Goal: Task Accomplishment & Management: Use online tool/utility

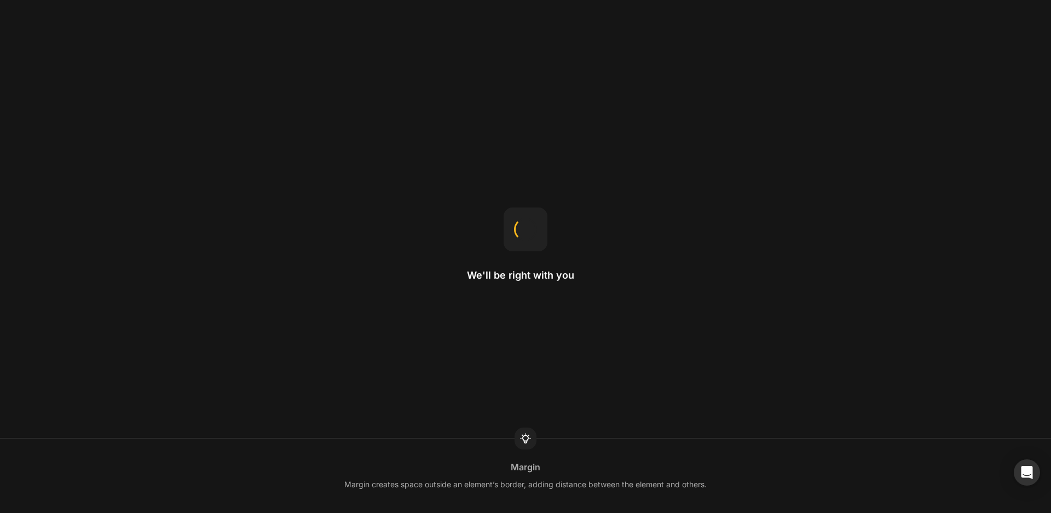
click at [667, 145] on div "We'll be right with you Margin Margin creates space outside an element’s border…" at bounding box center [525, 256] width 1051 height 513
drag, startPoint x: 547, startPoint y: 265, endPoint x: 487, endPoint y: 270, distance: 59.9
click at [487, 270] on div "We'll be right with you Hero Banner The recommended size is 1920x800." at bounding box center [525, 256] width 1051 height 513
click at [569, 274] on h2 "We'll be right with you" at bounding box center [525, 275] width 117 height 13
drag, startPoint x: 508, startPoint y: 269, endPoint x: 483, endPoint y: 274, distance: 25.1
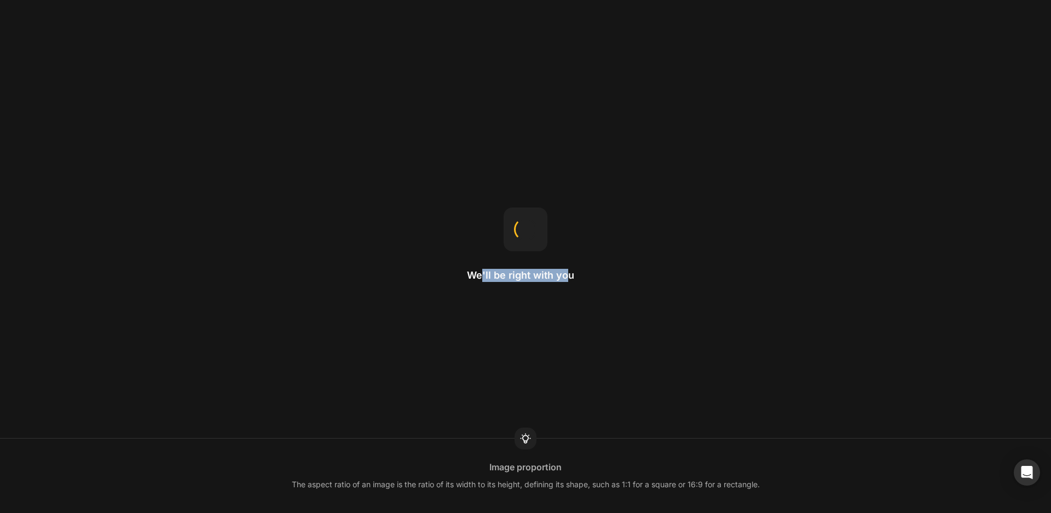
click at [483, 274] on h2 "We'll be right with you" at bounding box center [525, 275] width 117 height 13
click at [488, 276] on h2 "We'll be right with you" at bounding box center [525, 275] width 117 height 13
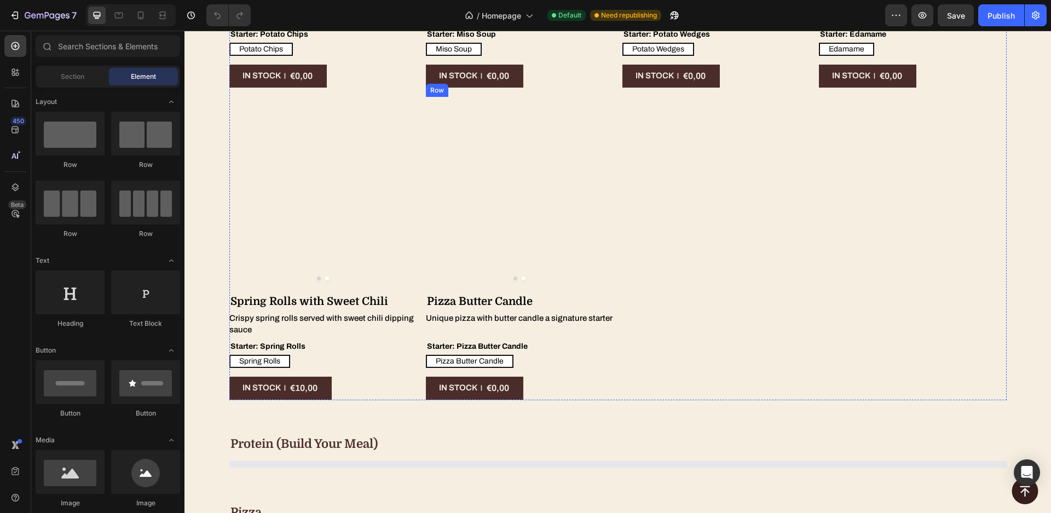
scroll to position [4681, 0]
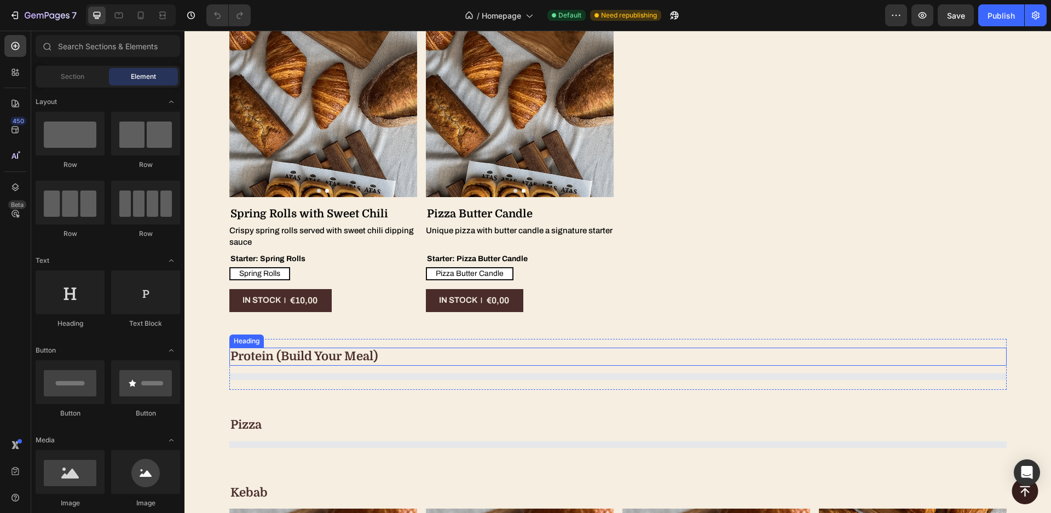
click at [459, 350] on h2 "protein (build your meal)" at bounding box center [618, 357] width 778 height 18
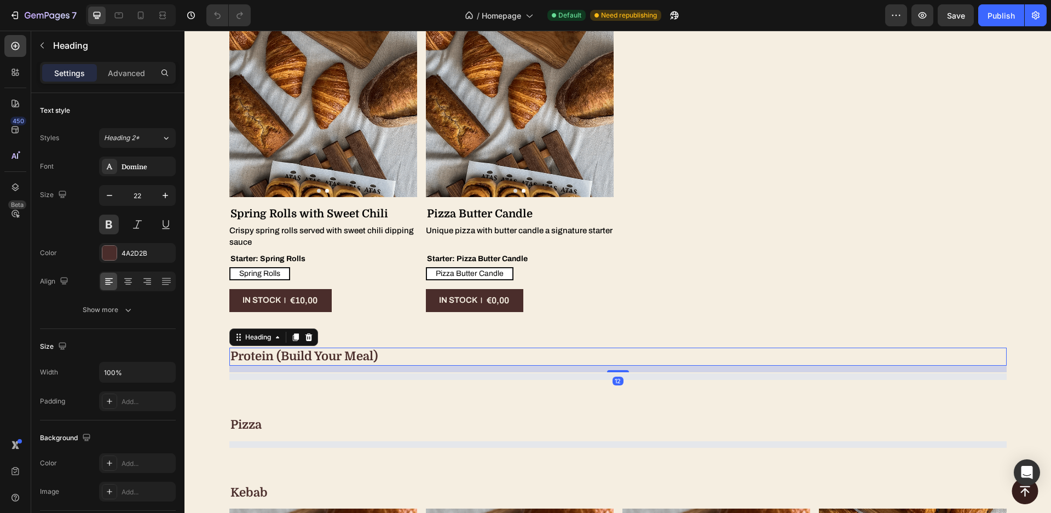
scroll to position [4708, 0]
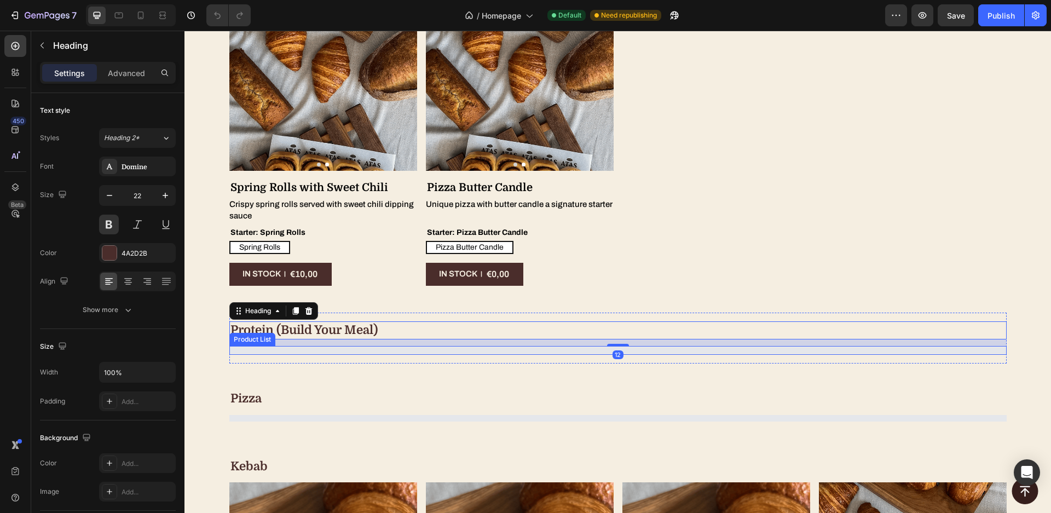
click at [460, 346] on div "Product List" at bounding box center [618, 350] width 778 height 9
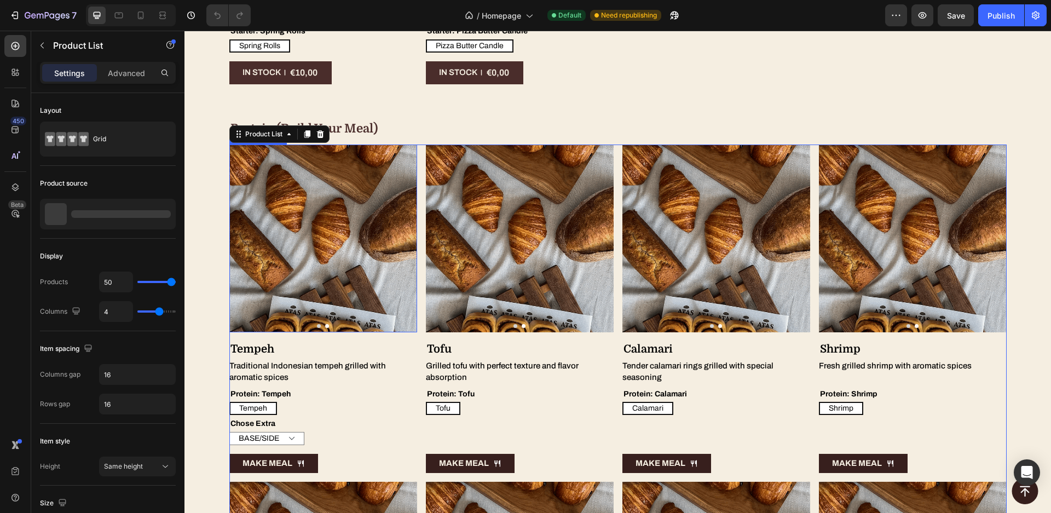
scroll to position [4927, 0]
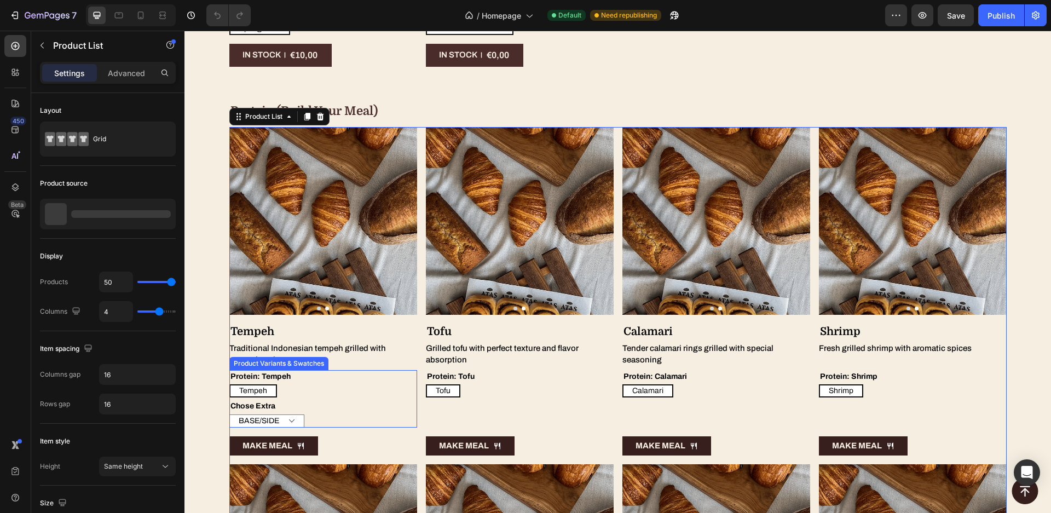
click at [336, 378] on div "Protein: Tempeh Tempeh Tempeh Tempeh" at bounding box center [323, 384] width 188 height 28
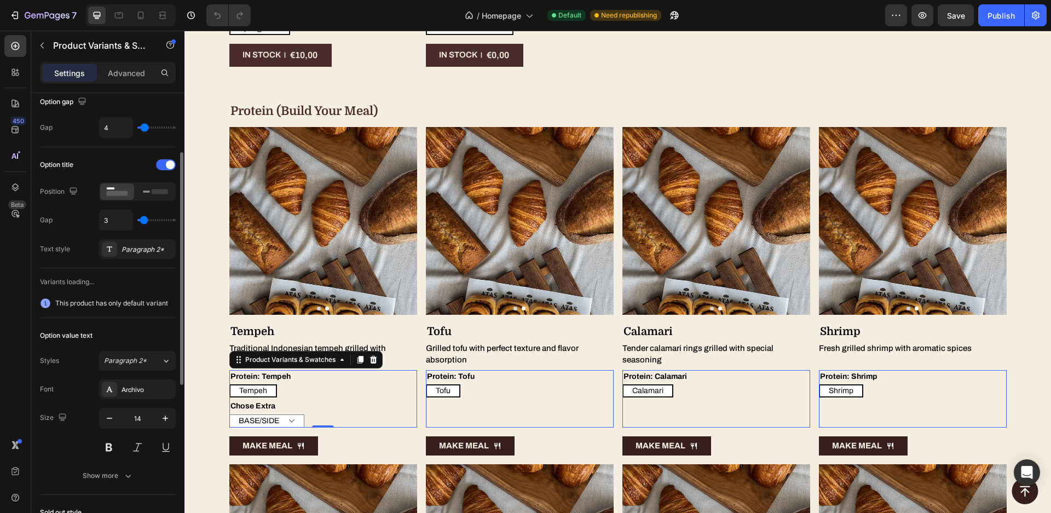
scroll to position [0, 0]
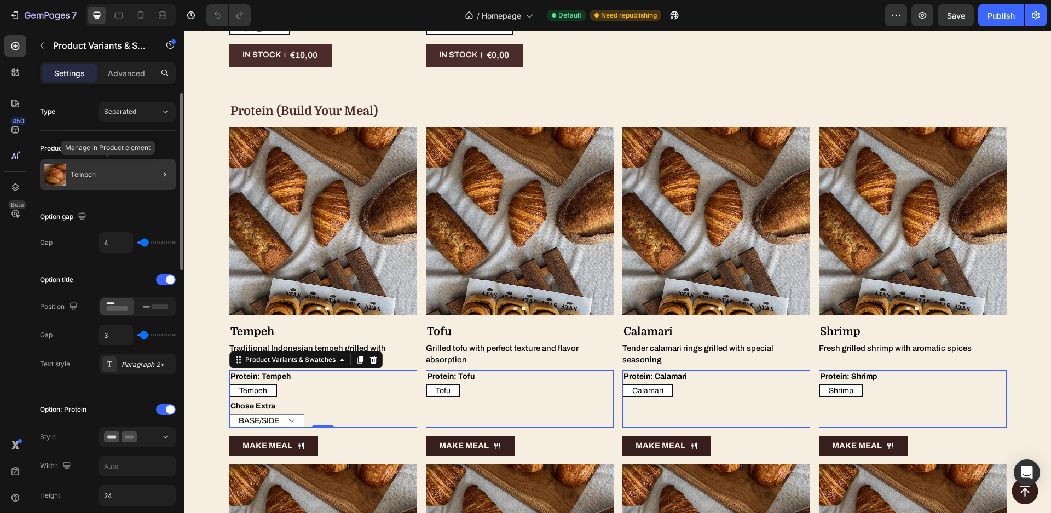
click at [111, 169] on div "Tempeh" at bounding box center [108, 174] width 136 height 31
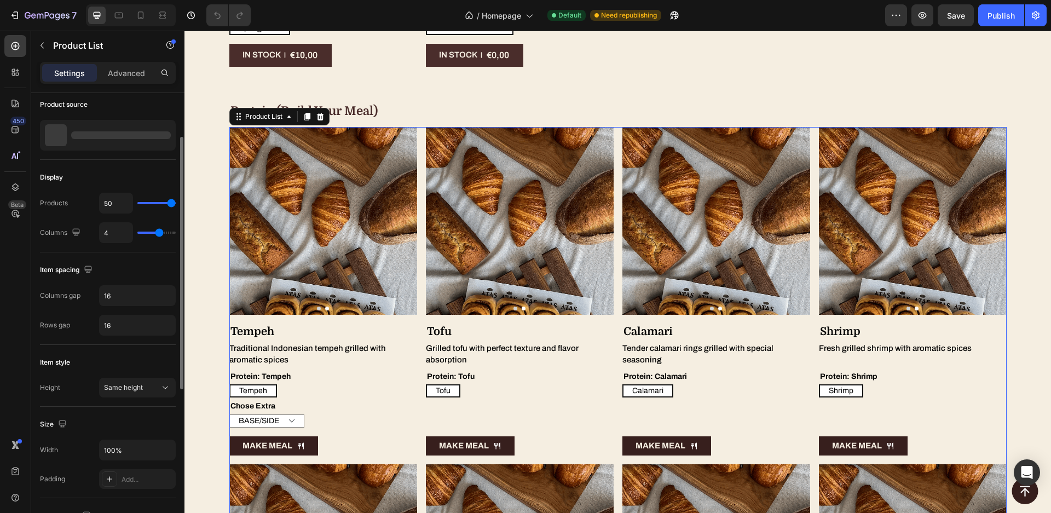
scroll to position [354, 0]
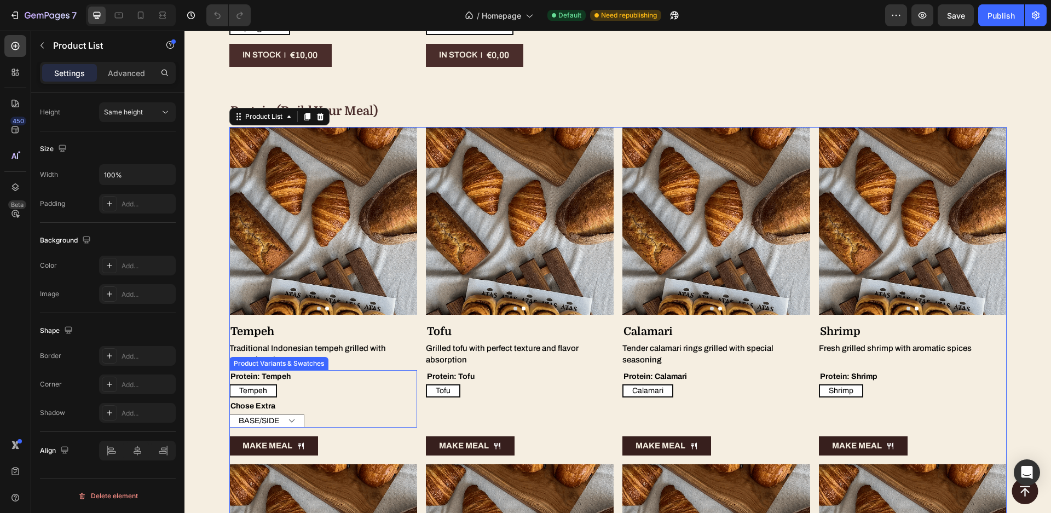
click at [267, 407] on legend "Chose Extra" at bounding box center [252, 406] width 47 height 13
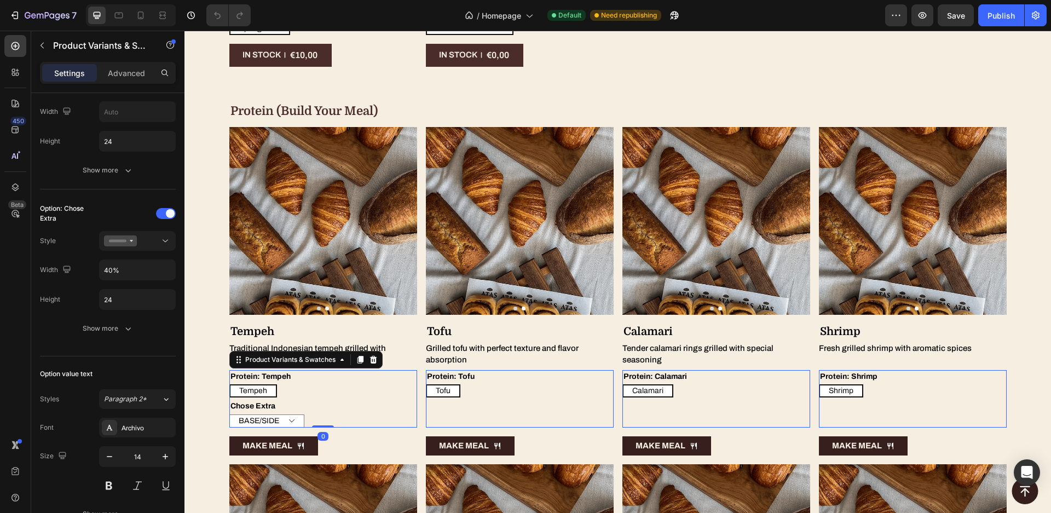
scroll to position [0, 0]
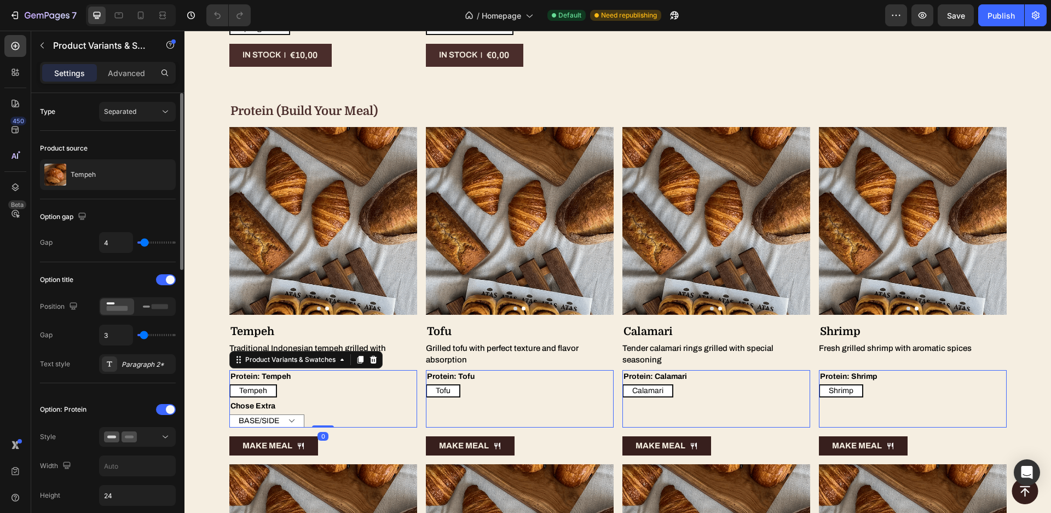
click at [316, 405] on div "Chose Extra BASE/SIDE SAUCE SAMBAL" at bounding box center [323, 414] width 188 height 28
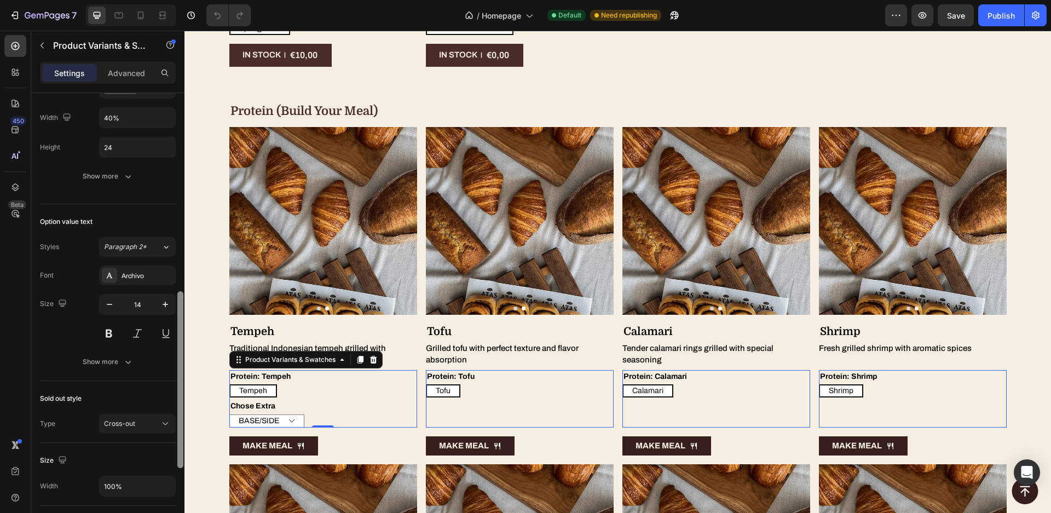
scroll to position [200, 0]
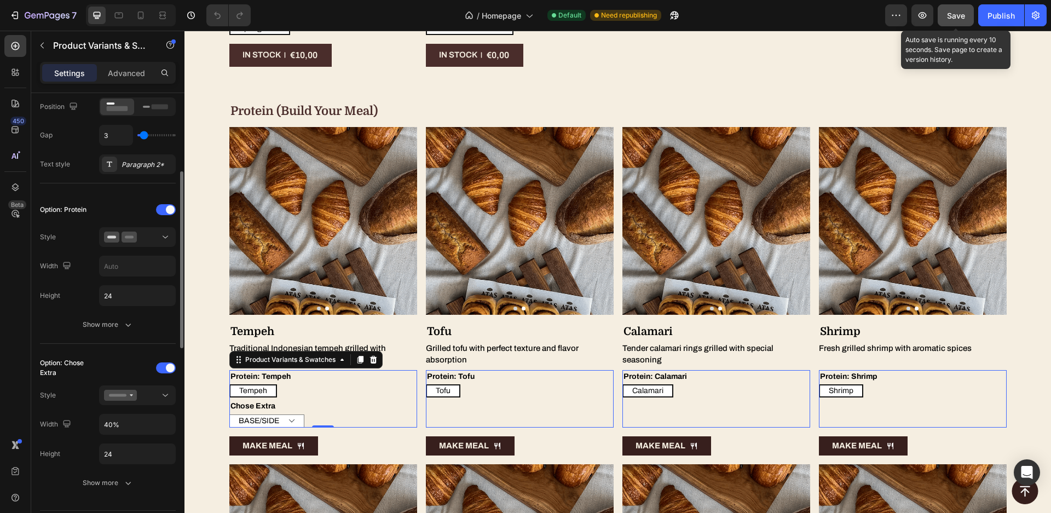
click at [956, 19] on span "Save" at bounding box center [956, 15] width 18 height 9
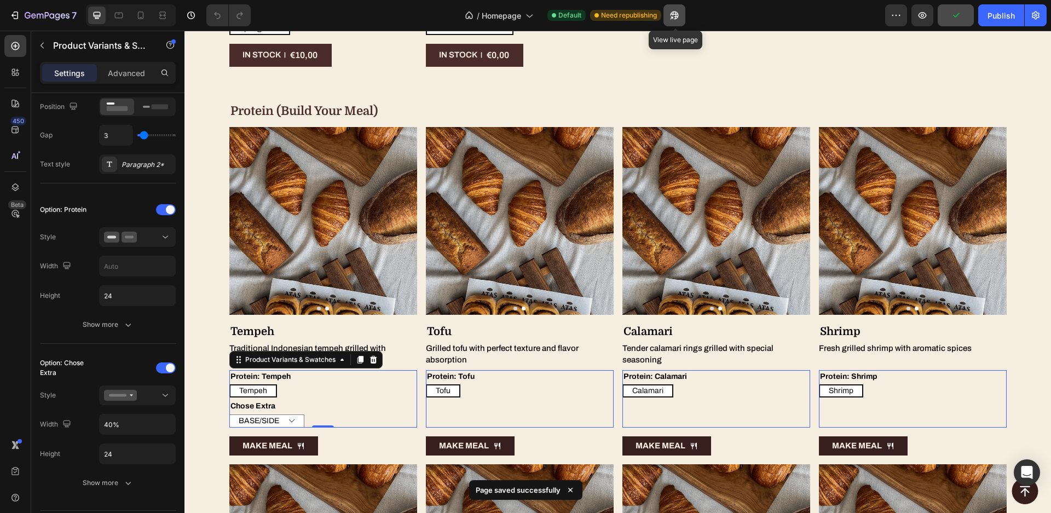
click at [673, 19] on icon "button" at bounding box center [672, 17] width 3 height 3
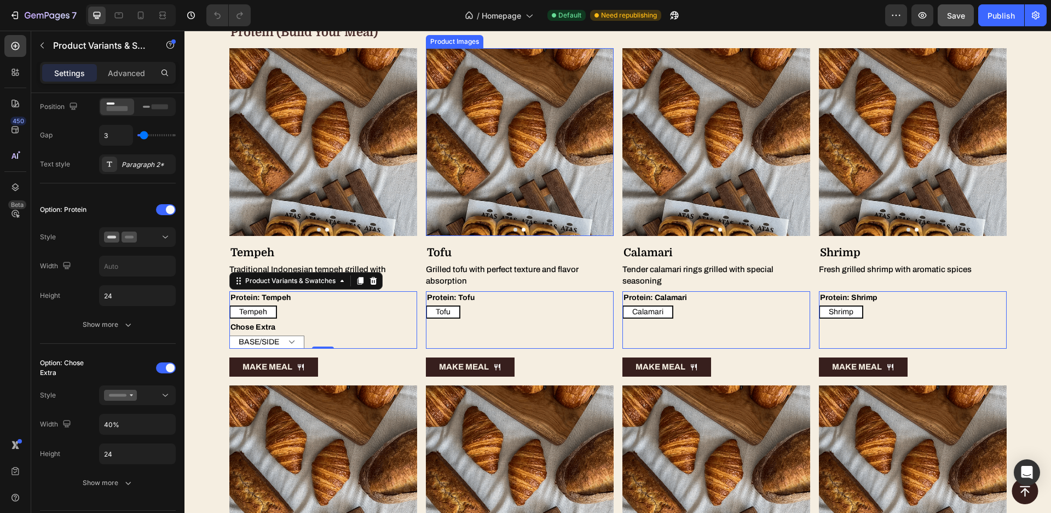
scroll to position [5084, 0]
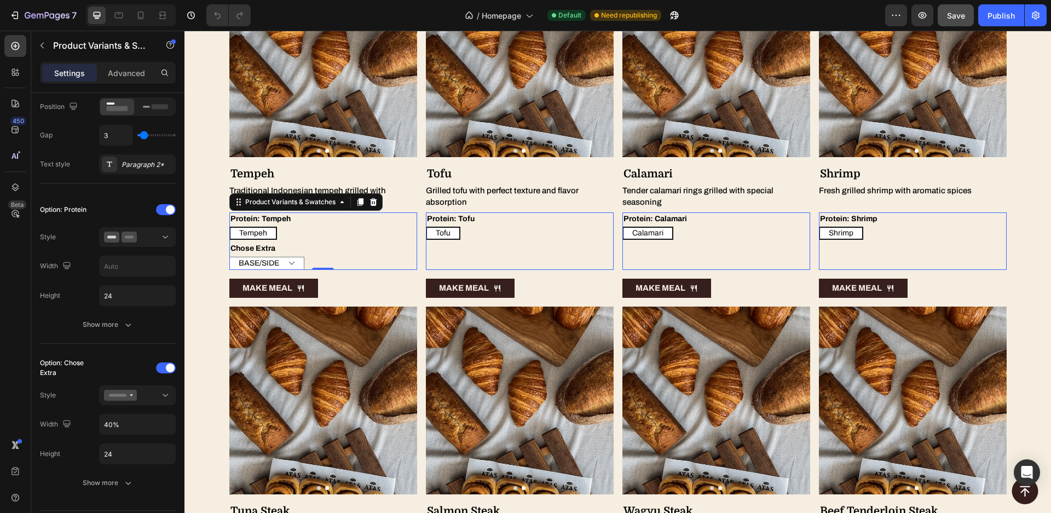
click at [343, 238] on div "Tempeh Tempeh Tempeh" at bounding box center [323, 233] width 188 height 13
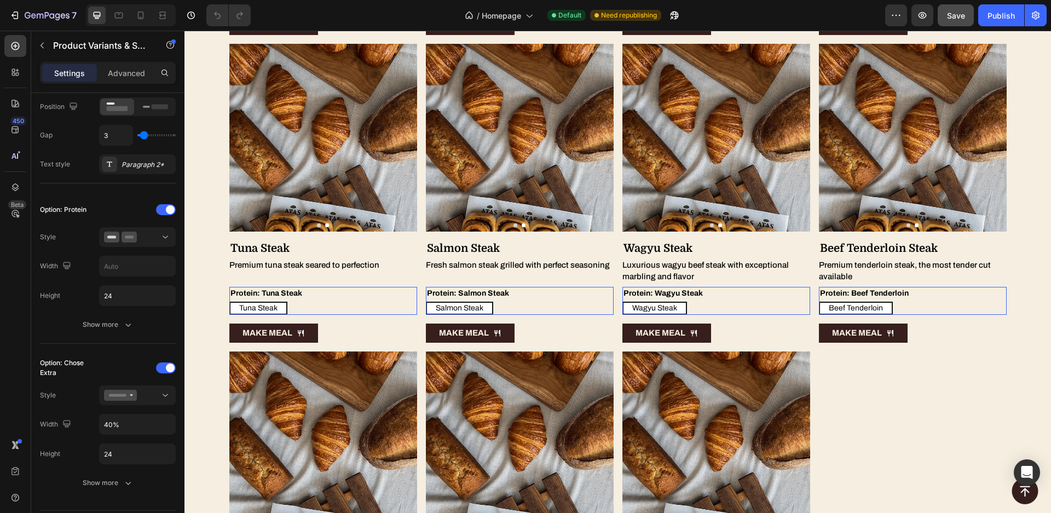
scroll to position [5216, 0]
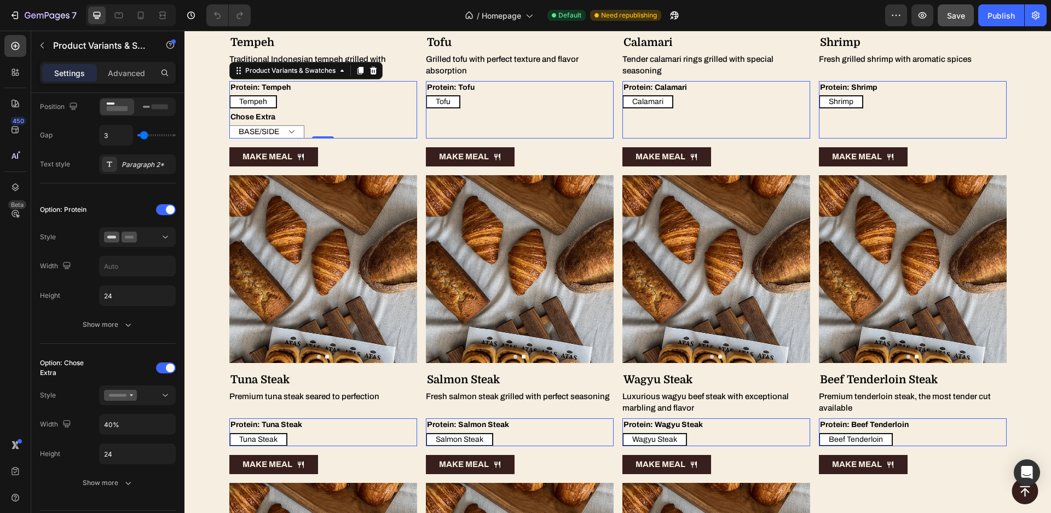
click at [308, 106] on div "Tempeh Tempeh Tempeh" at bounding box center [323, 101] width 188 height 13
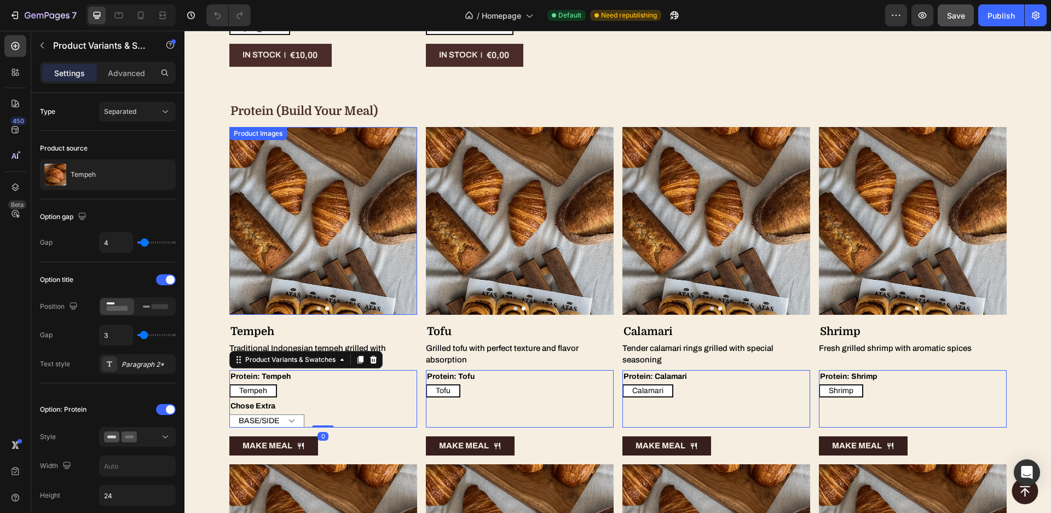
scroll to position [4830, 0]
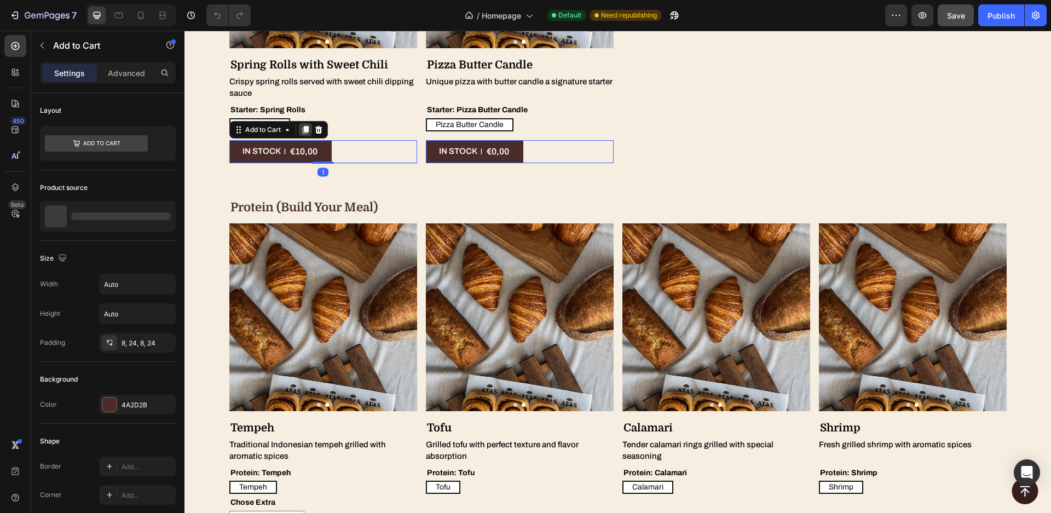
click at [185, 31] on div at bounding box center [185, 31] width 0 height 0
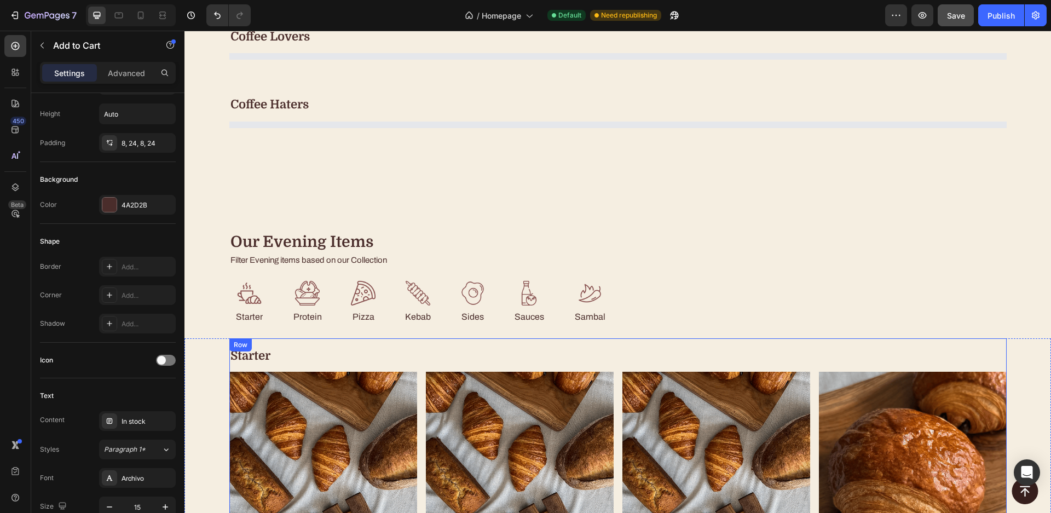
scroll to position [661, 0]
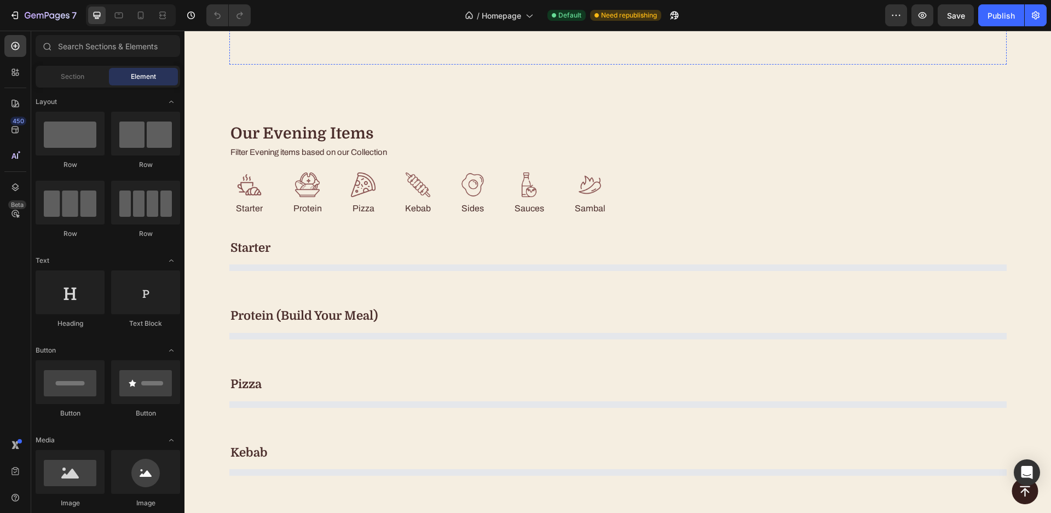
scroll to position [1174, 0]
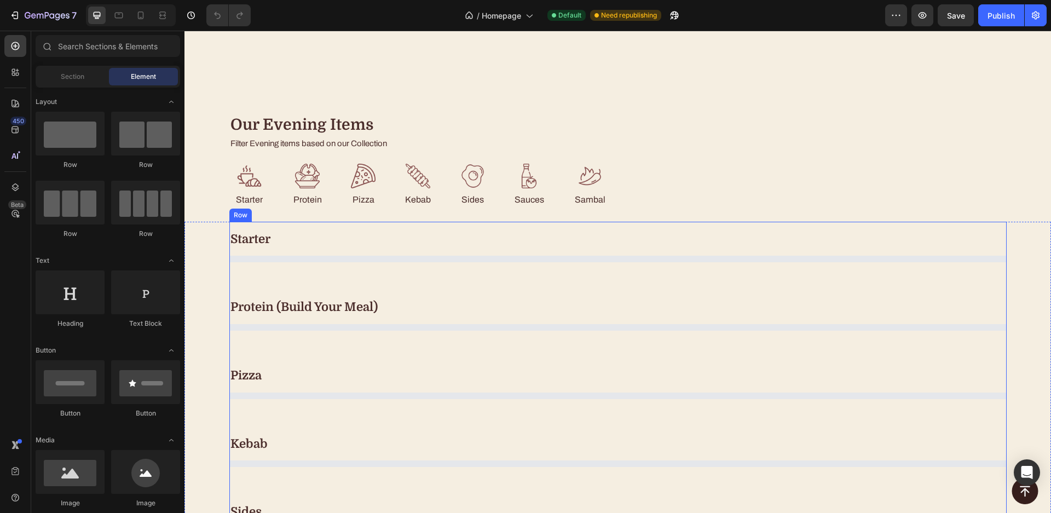
click at [462, 310] on div "starter Heading Product List Row protein (build your meal) Heading Product List…" at bounding box center [618, 460] width 778 height 477
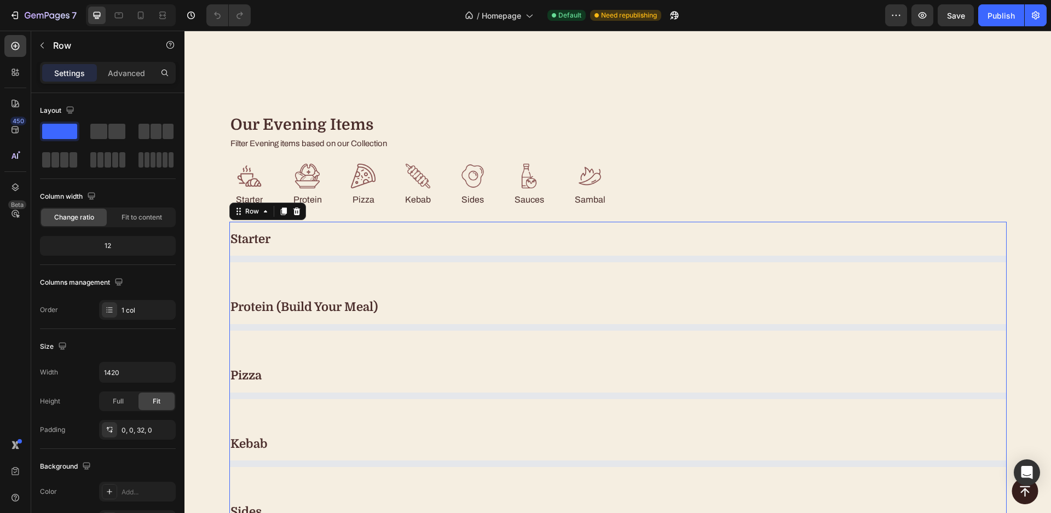
scroll to position [200, 0]
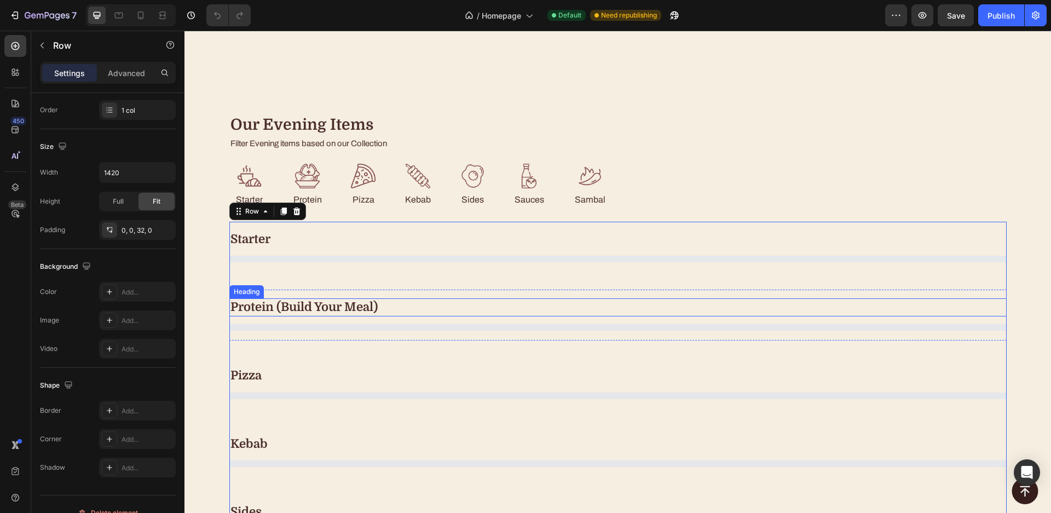
click at [420, 316] on h2 "protein (build your meal)" at bounding box center [618, 307] width 778 height 18
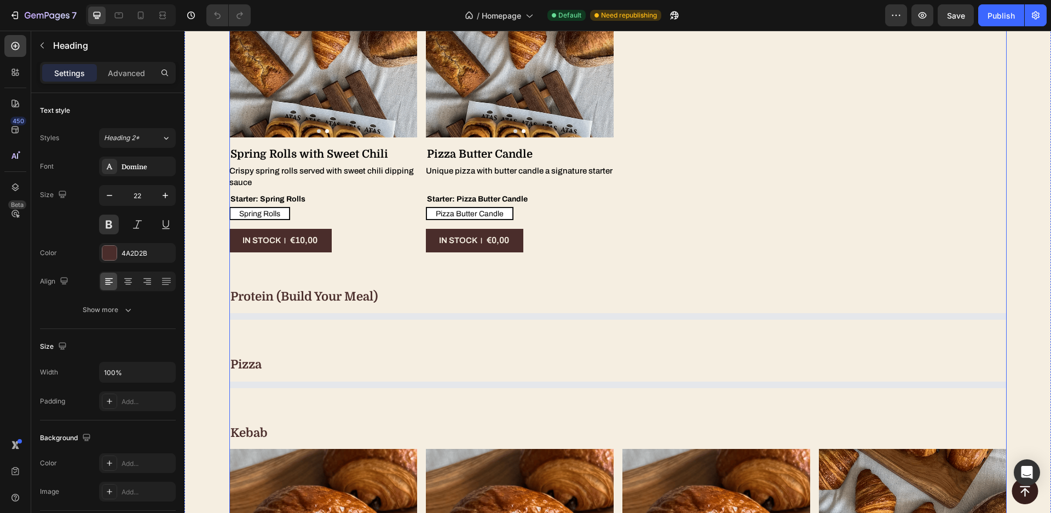
scroll to position [2132, 0]
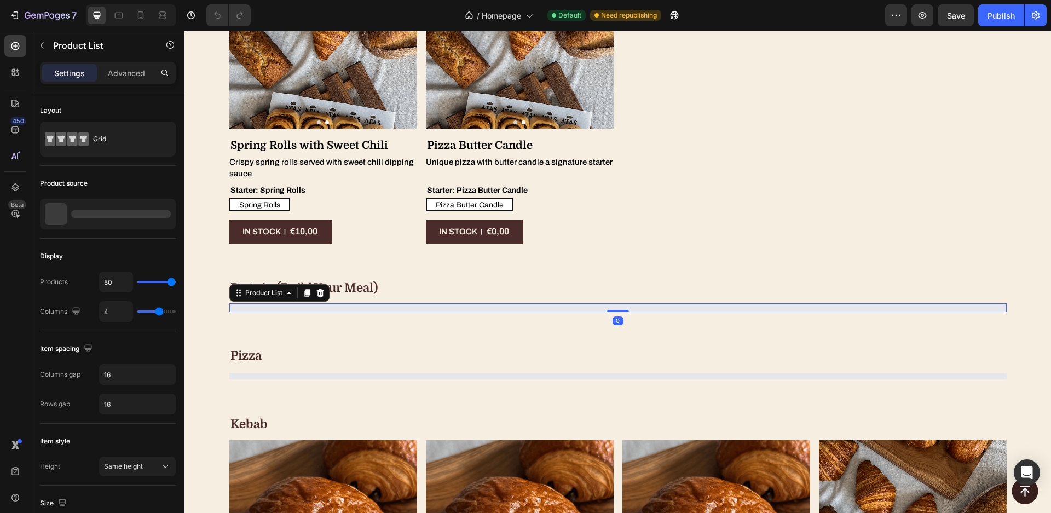
click at [408, 307] on div at bounding box center [618, 307] width 778 height 7
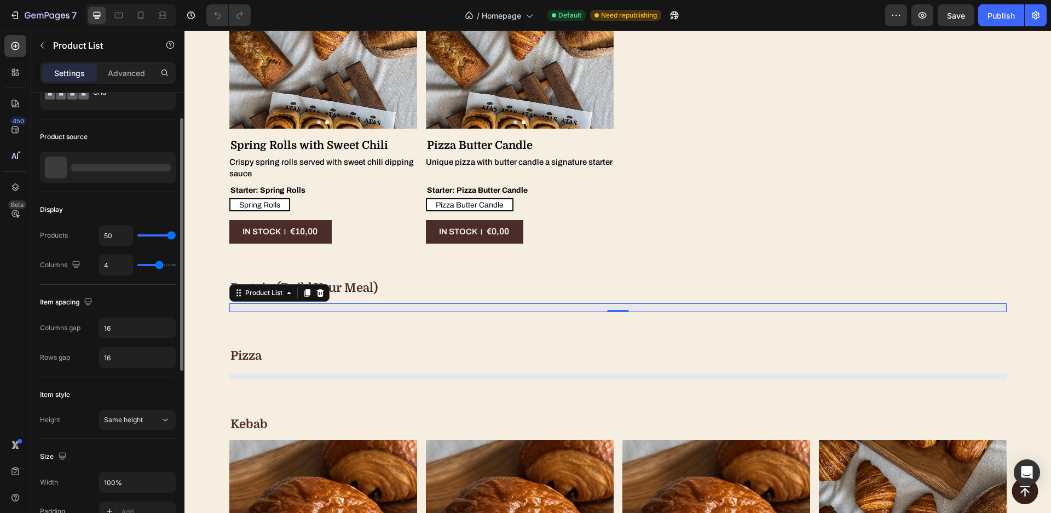
scroll to position [46, 0]
click at [123, 180] on div at bounding box center [108, 168] width 136 height 31
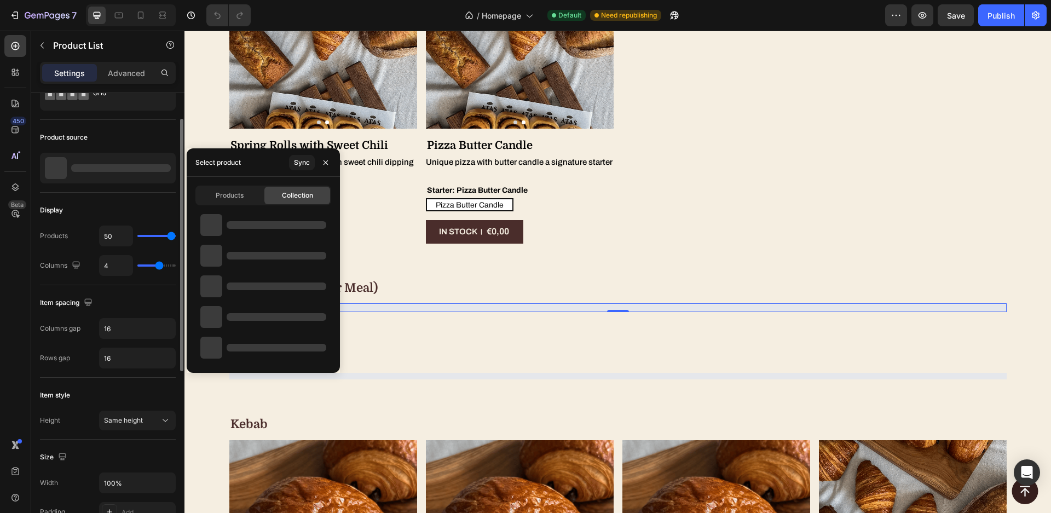
click at [123, 180] on div at bounding box center [108, 168] width 136 height 31
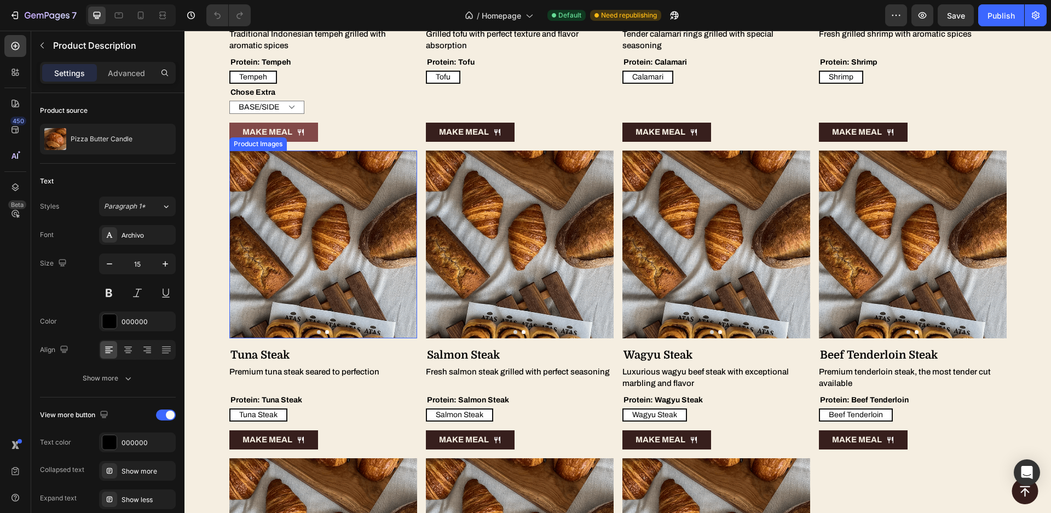
scroll to position [2552, 0]
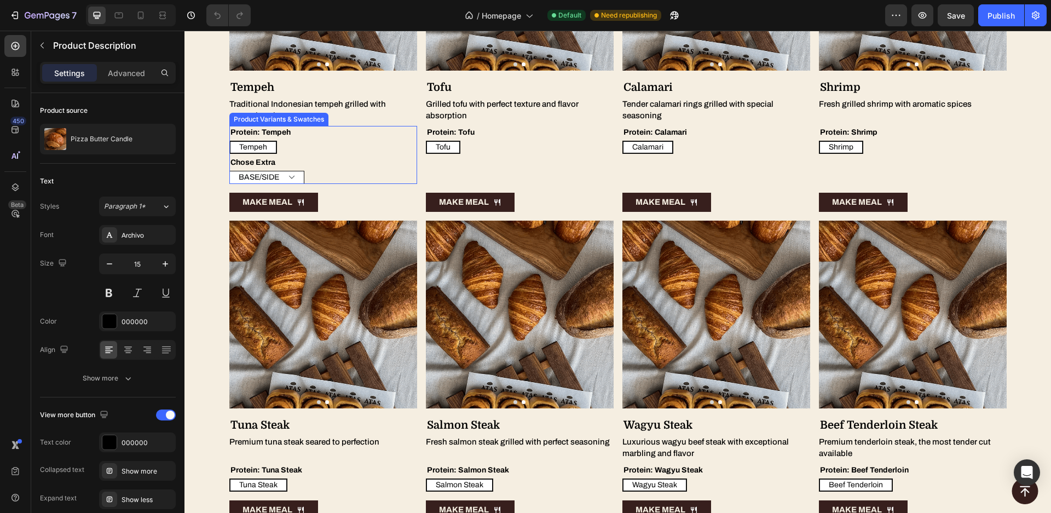
click at [285, 177] on select "BASE/SIDE SAUCE SAMBAL" at bounding box center [266, 177] width 75 height 13
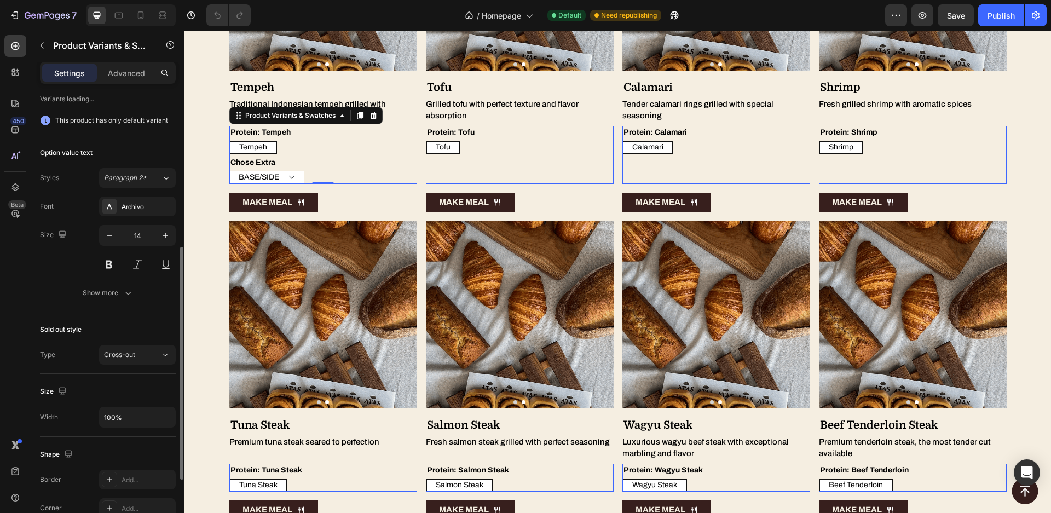
scroll to position [422, 0]
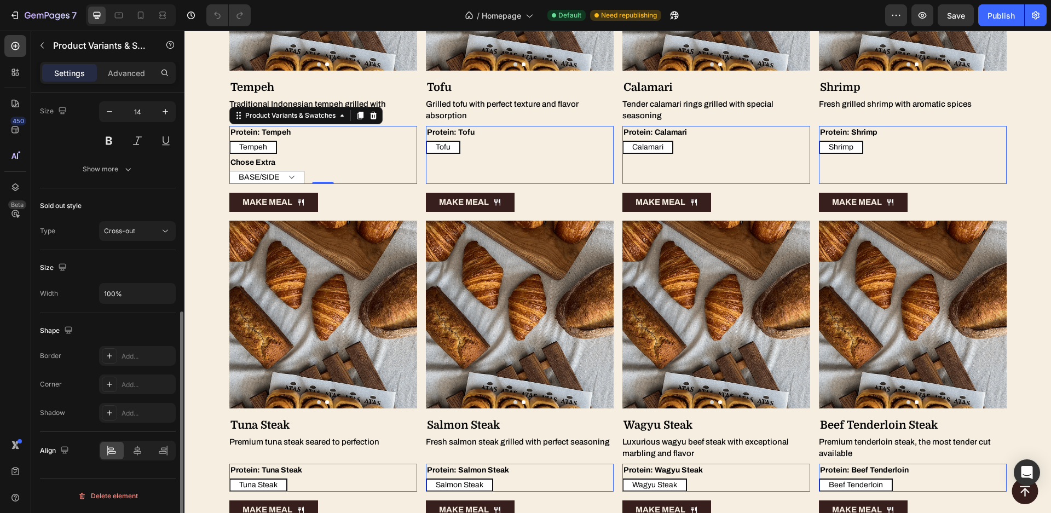
click at [90, 264] on div "Size" at bounding box center [108, 268] width 136 height 18
click at [151, 232] on div "Cross-out" at bounding box center [132, 231] width 56 height 10
click at [103, 223] on button "Cross-out" at bounding box center [137, 231] width 77 height 20
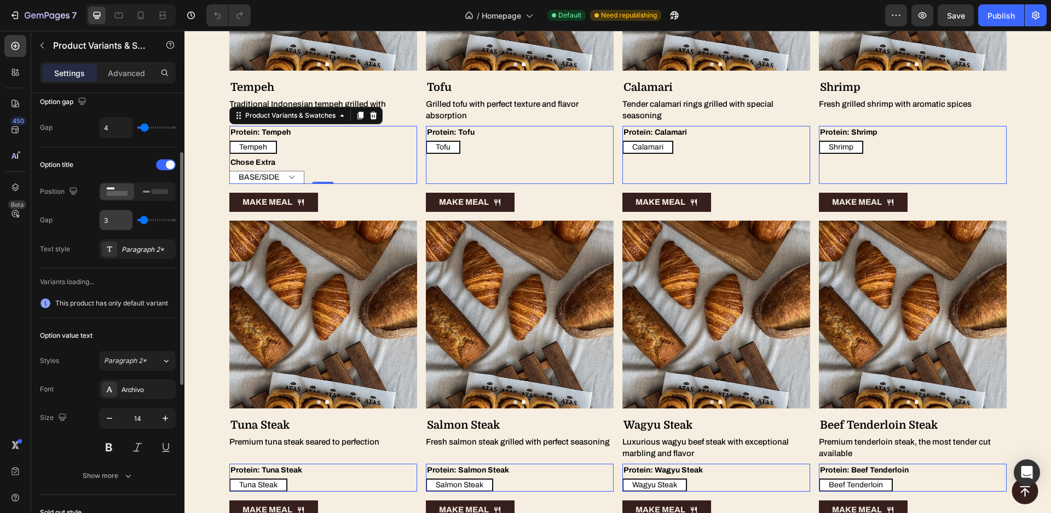
scroll to position [89, 0]
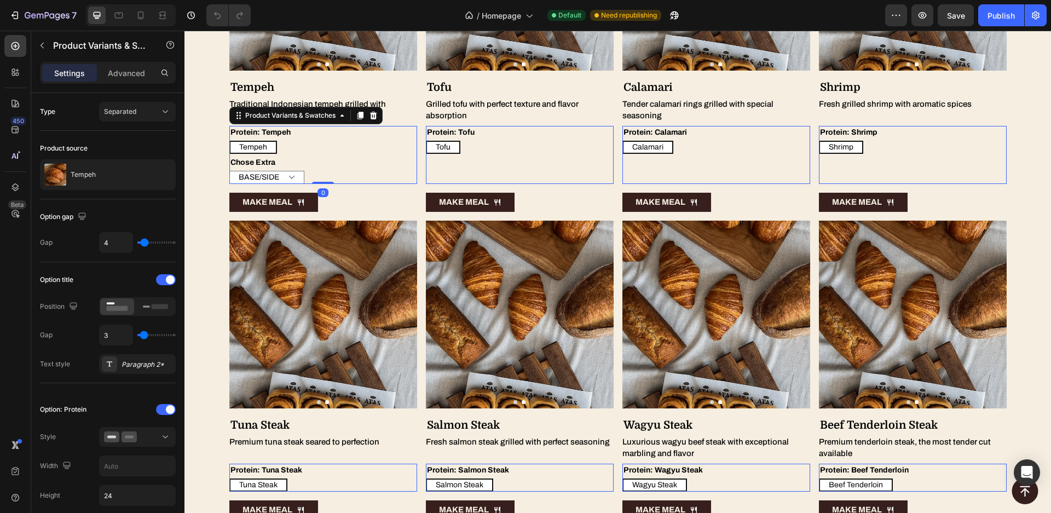
click at [314, 169] on div "Chose Extra BASE/SIDE SAUCE SAMBAL" at bounding box center [323, 170] width 188 height 28
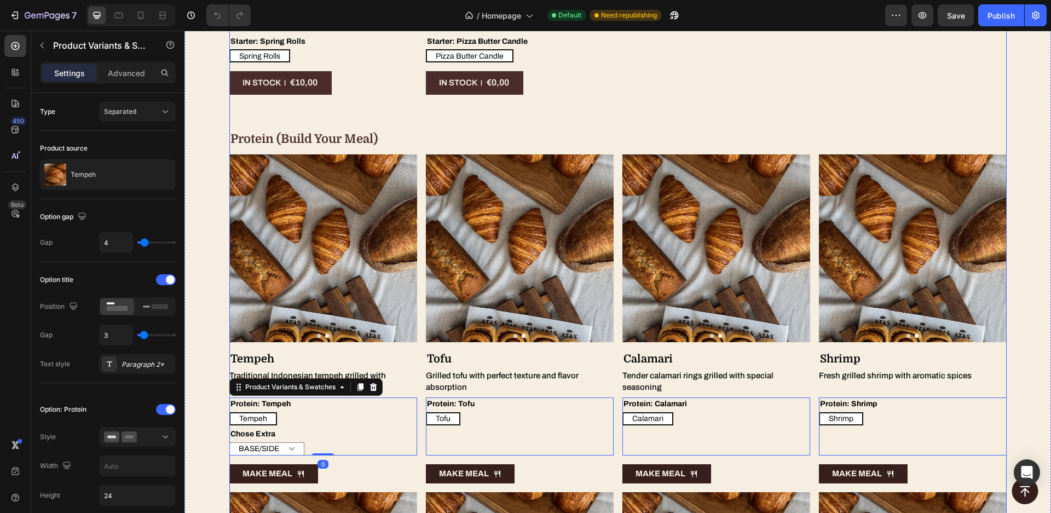
scroll to position [2088, 0]
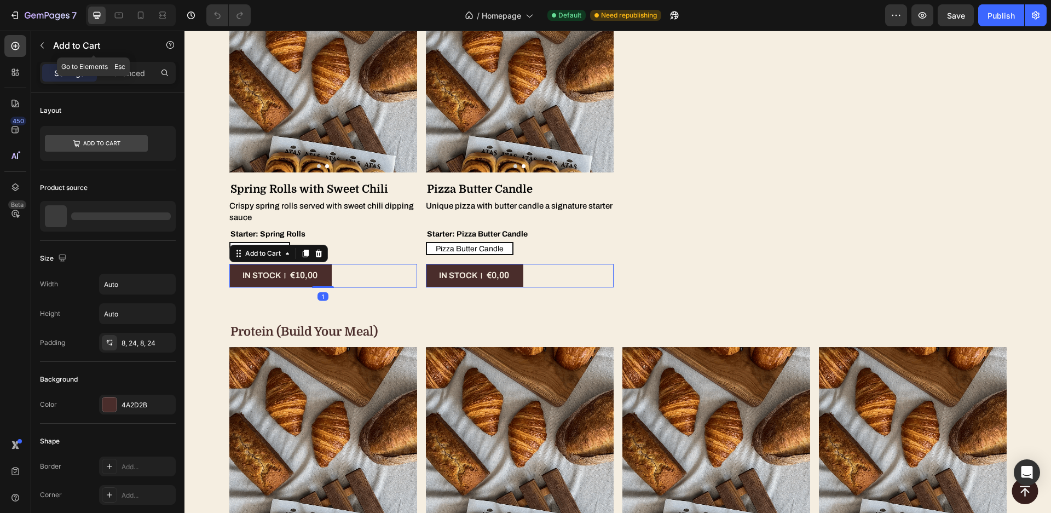
drag, startPoint x: 89, startPoint y: 44, endPoint x: 111, endPoint y: 68, distance: 32.2
click at [89, 44] on p "Add to Cart" at bounding box center [99, 45] width 93 height 13
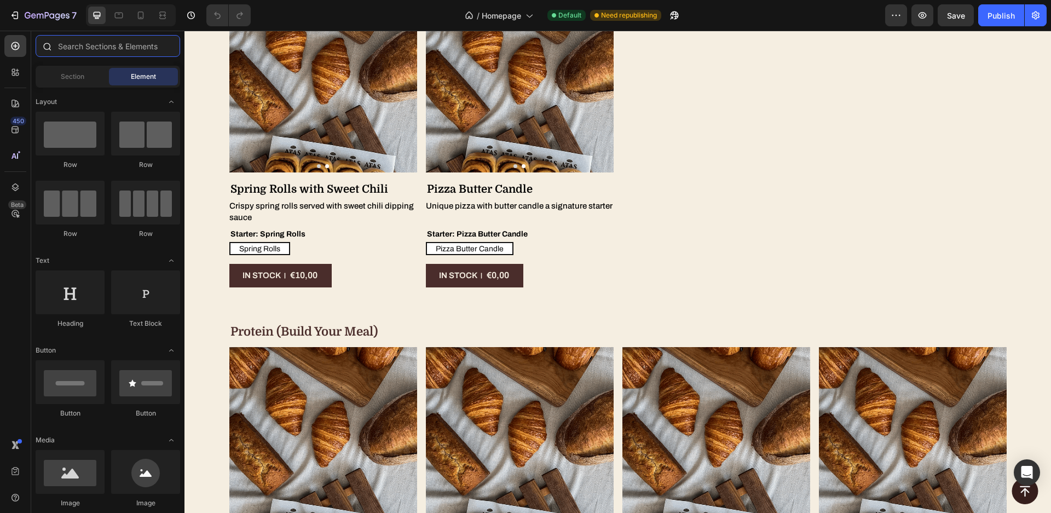
click at [106, 48] on input "text" at bounding box center [108, 46] width 145 height 22
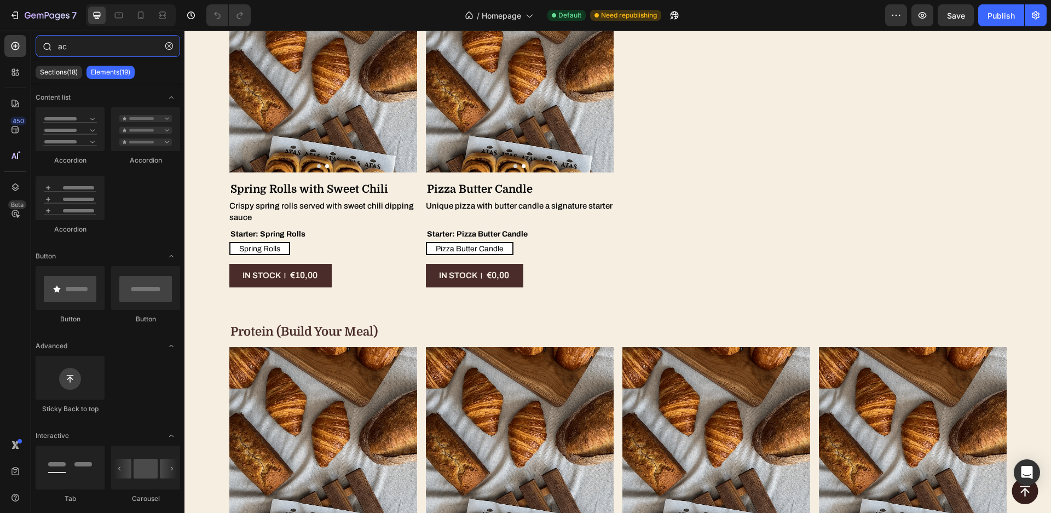
type input "acr"
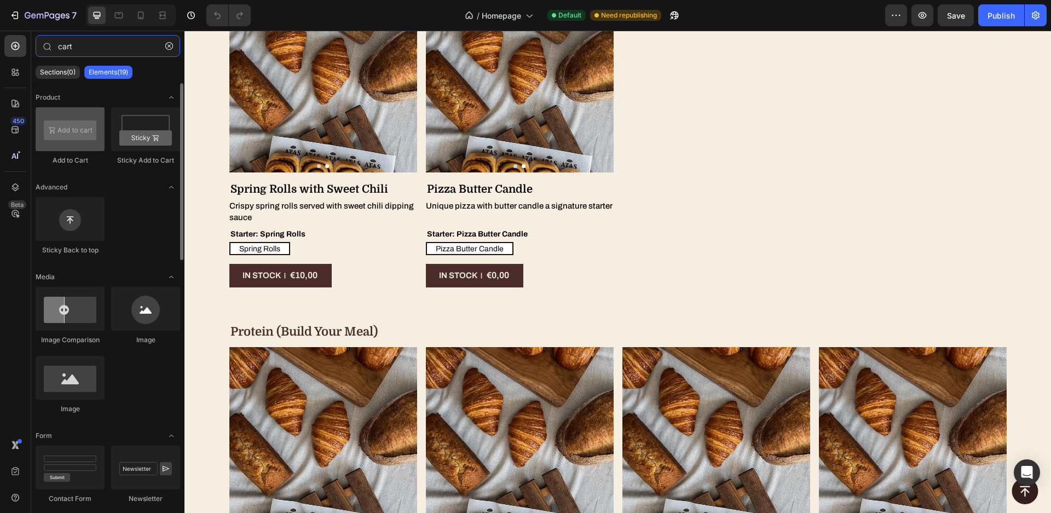
type input "cart"
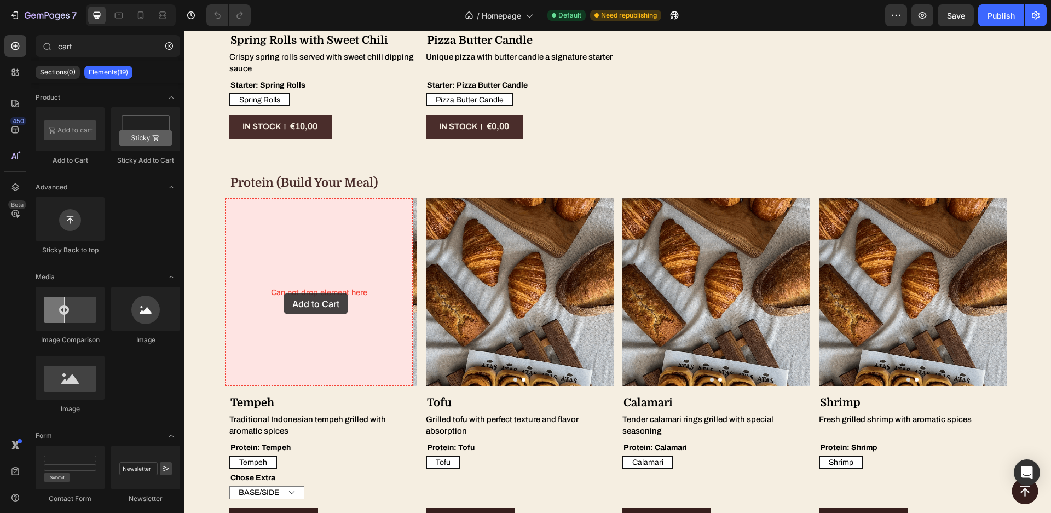
scroll to position [2272, 0]
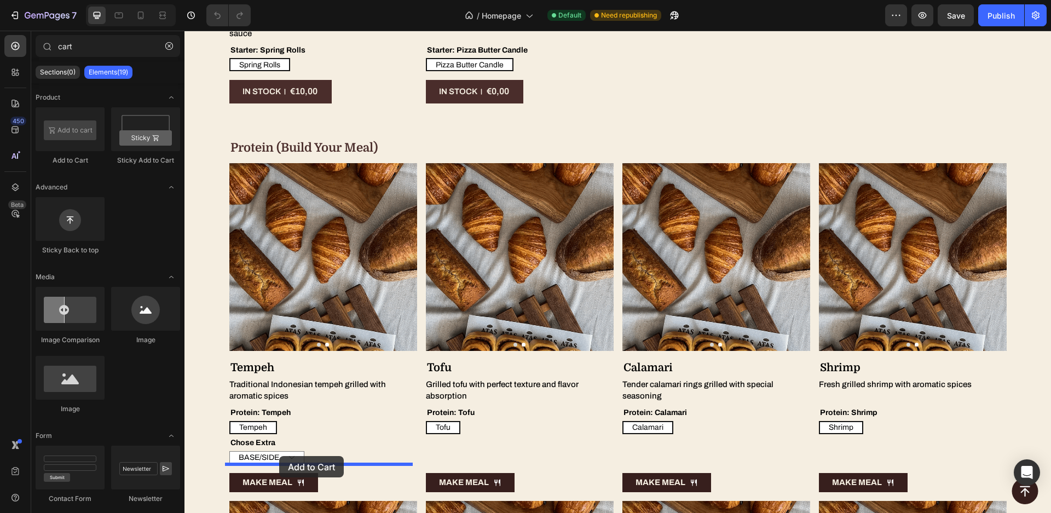
drag, startPoint x: 253, startPoint y: 169, endPoint x: 279, endPoint y: 456, distance: 288.1
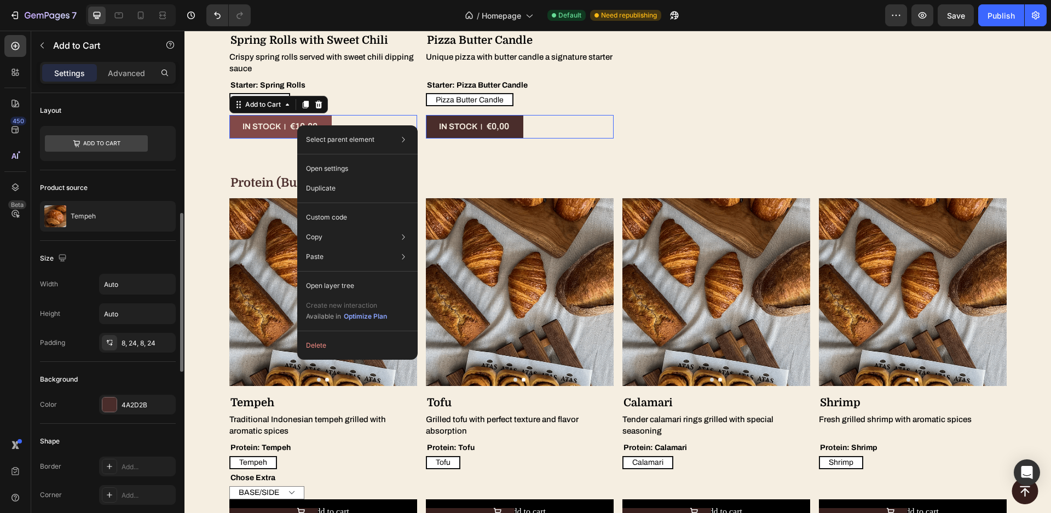
scroll to position [89, 0]
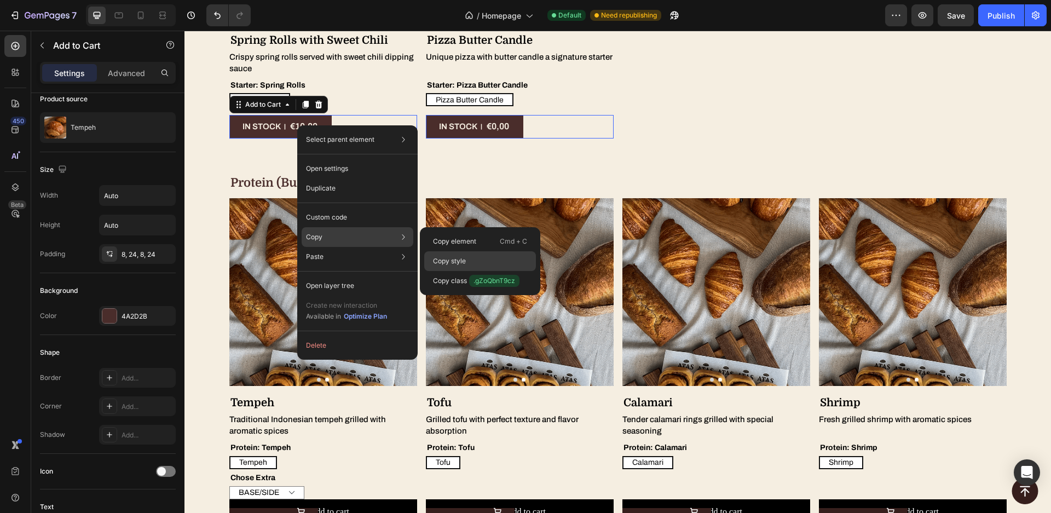
click at [473, 271] on div "Copy style" at bounding box center [480, 281] width 112 height 20
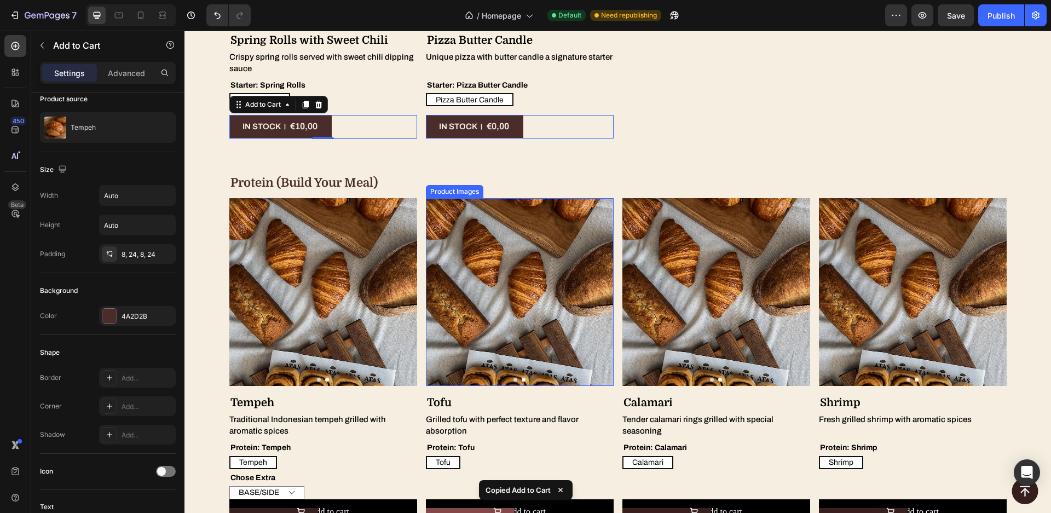
scroll to position [2412, 0]
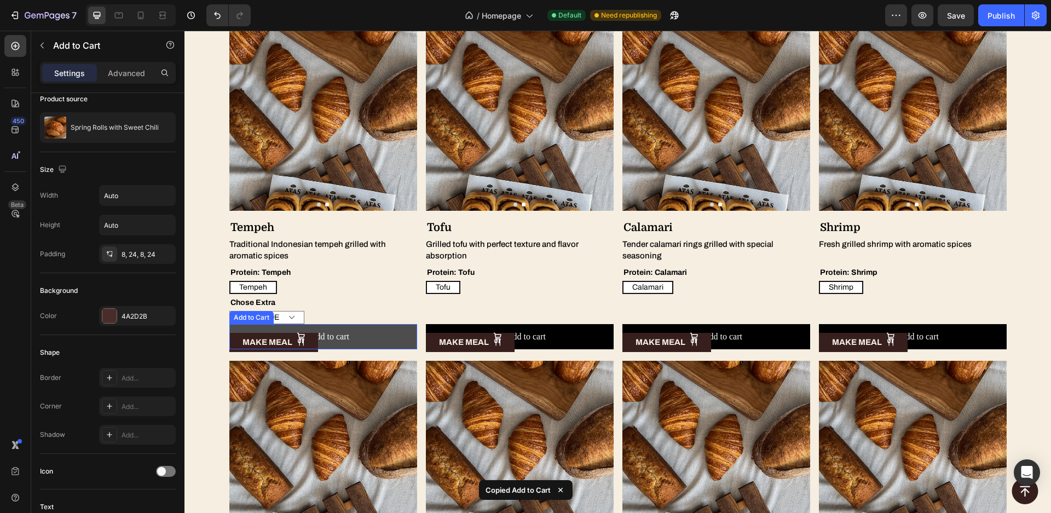
click at [384, 330] on button "Add to cart" at bounding box center [323, 336] width 188 height 25
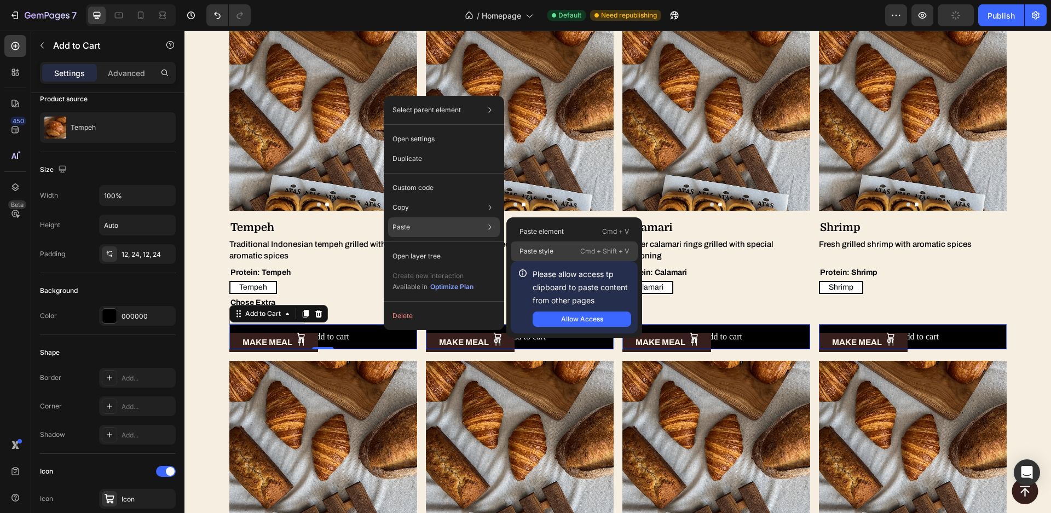
click at [531, 246] on div "Paste style Cmd + Shift + V" at bounding box center [574, 251] width 127 height 20
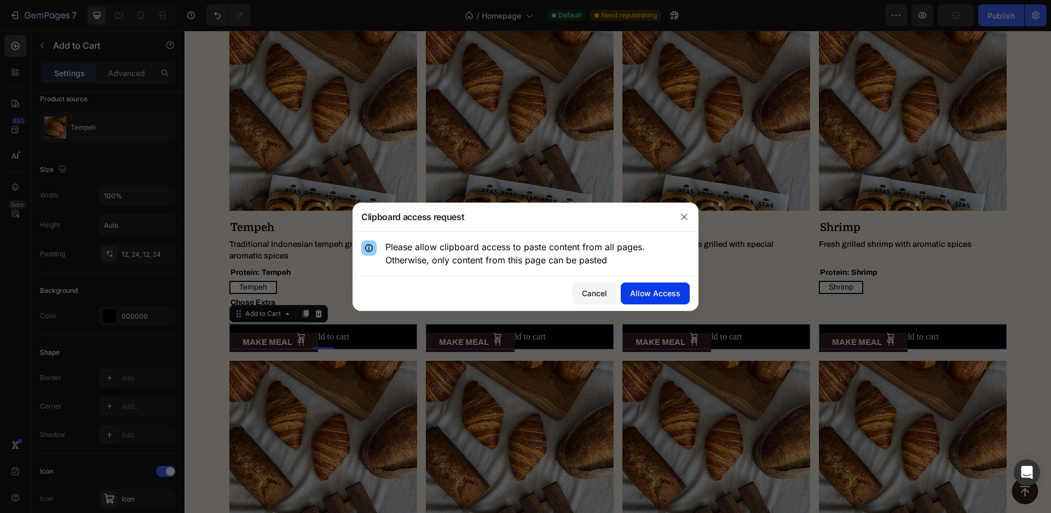
click at [659, 295] on div "Allow Access" at bounding box center [655, 292] width 50 height 11
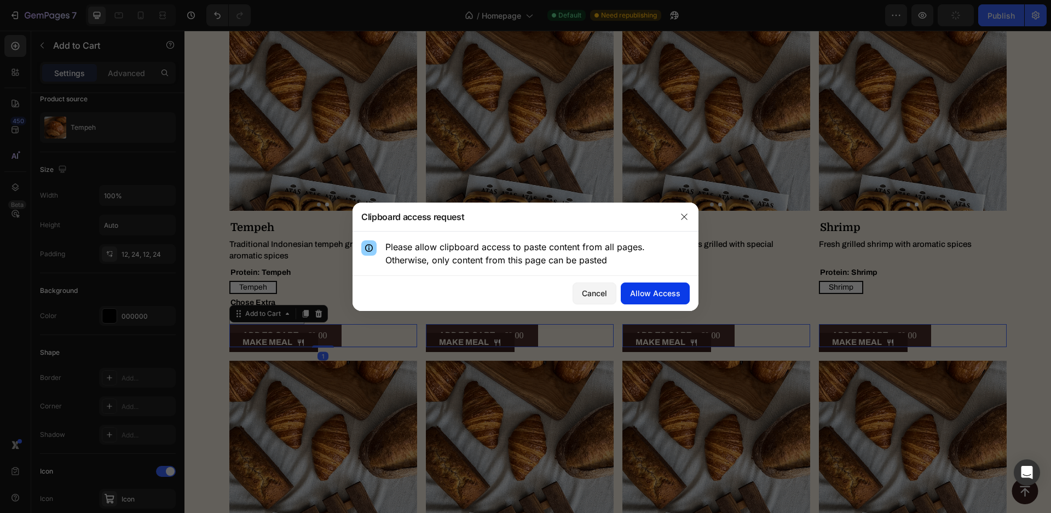
type input "Auto"
type input "15"
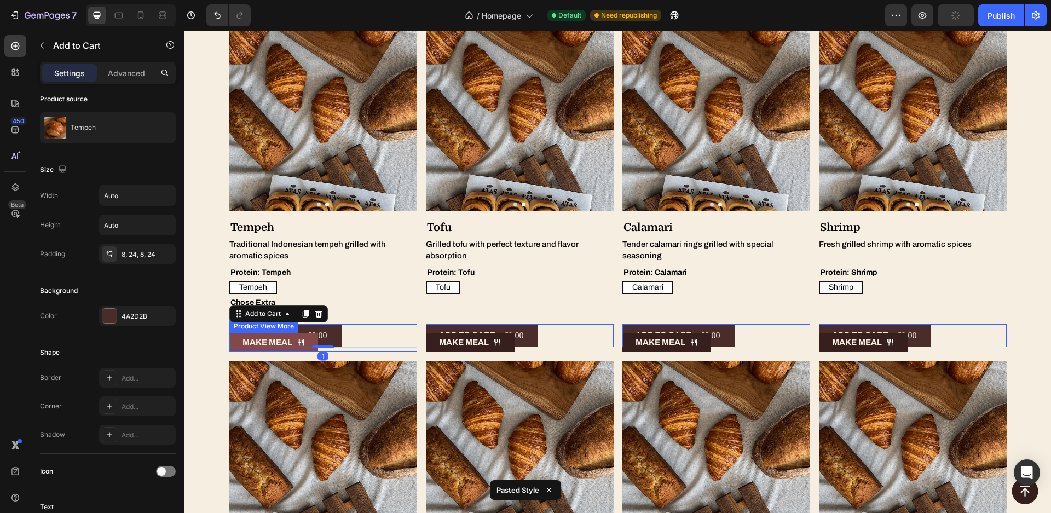
click at [297, 346] on icon "Make Meal" at bounding box center [301, 342] width 8 height 8
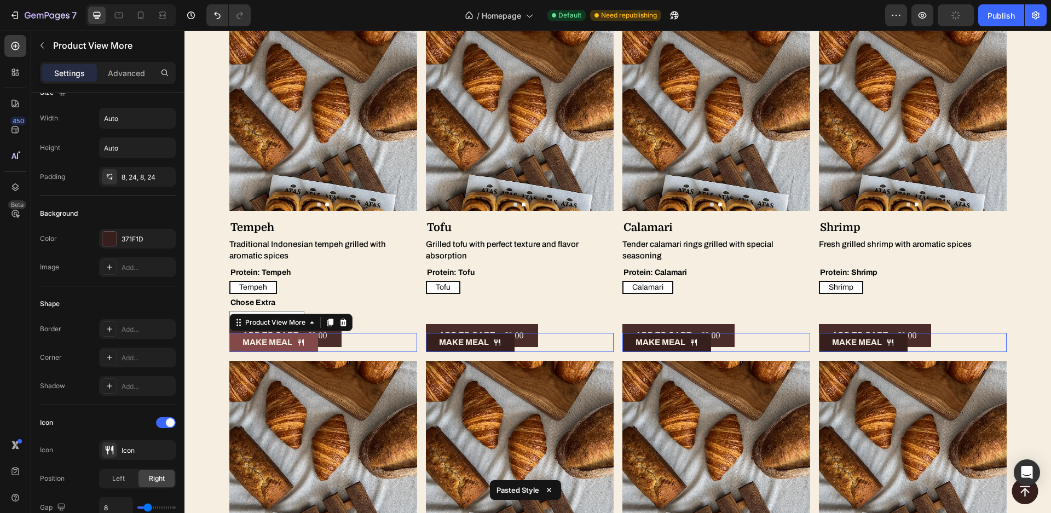
scroll to position [0, 0]
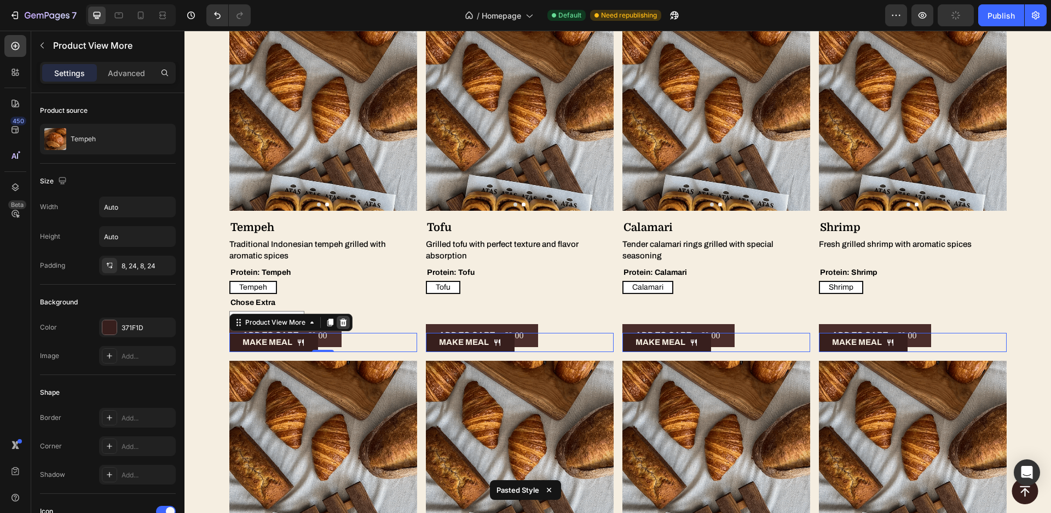
click at [339, 320] on icon at bounding box center [342, 322] width 7 height 8
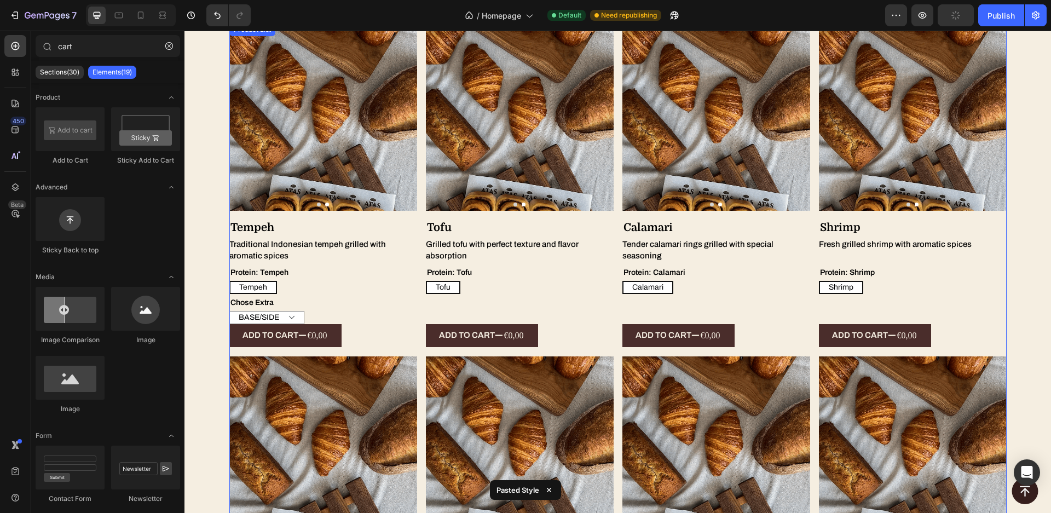
click at [417, 238] on div "Product Images Tempeh Product Title Traditional Indonesian tempeh grilled with …" at bounding box center [618, 488] width 778 height 931
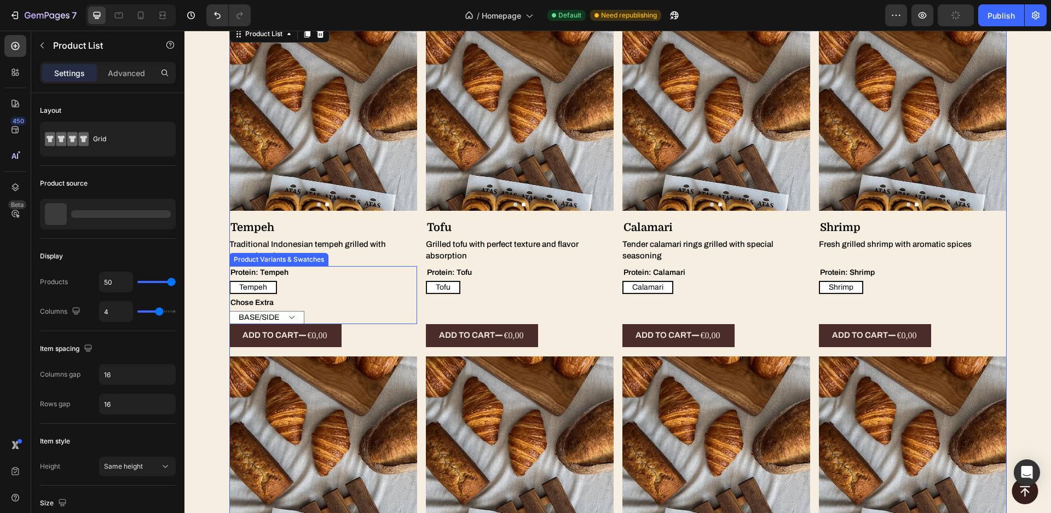
click at [301, 306] on div "Chose Extra BASE/SIDE SAUCE SAMBAL" at bounding box center [323, 310] width 188 height 28
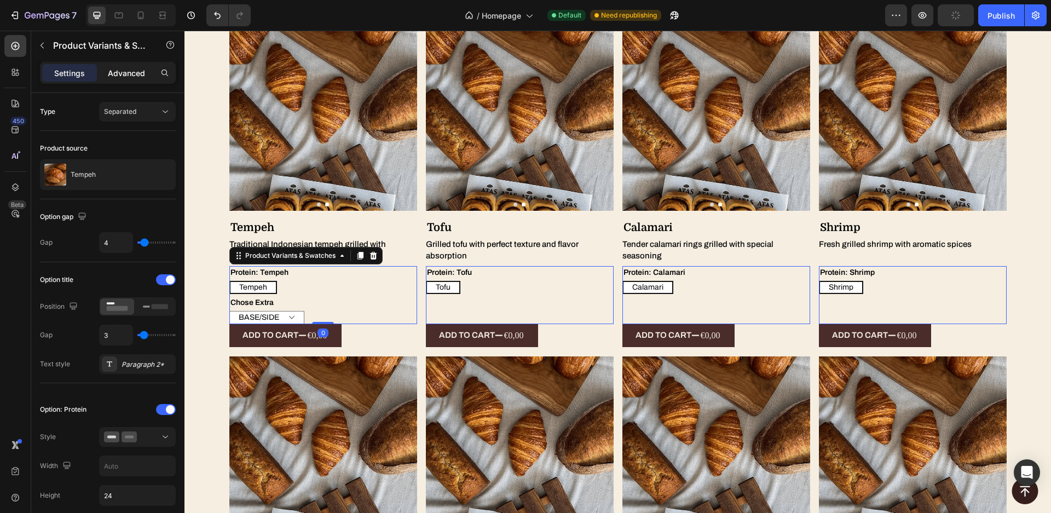
click at [134, 72] on p "Advanced" at bounding box center [126, 72] width 37 height 11
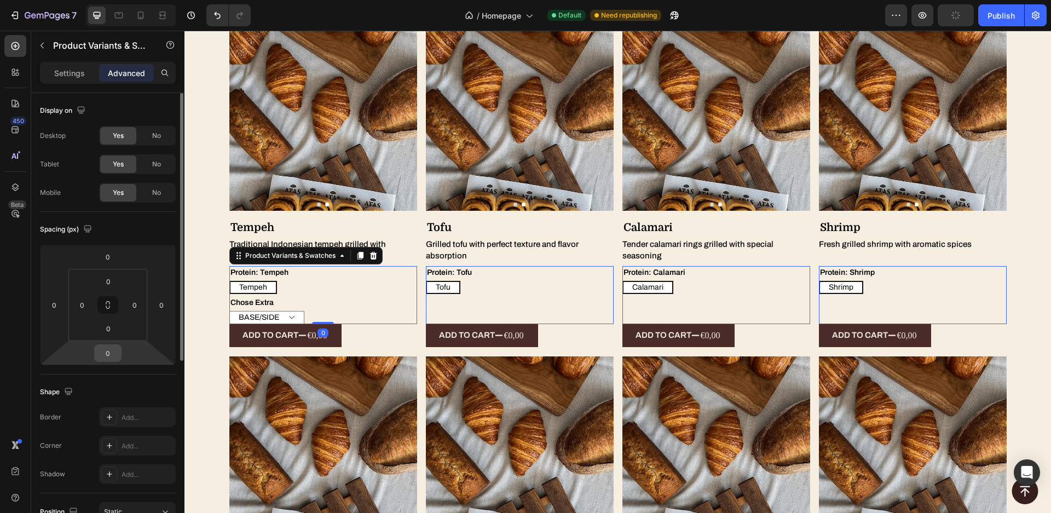
click at [114, 354] on input "0" at bounding box center [108, 353] width 22 height 16
radio input "true"
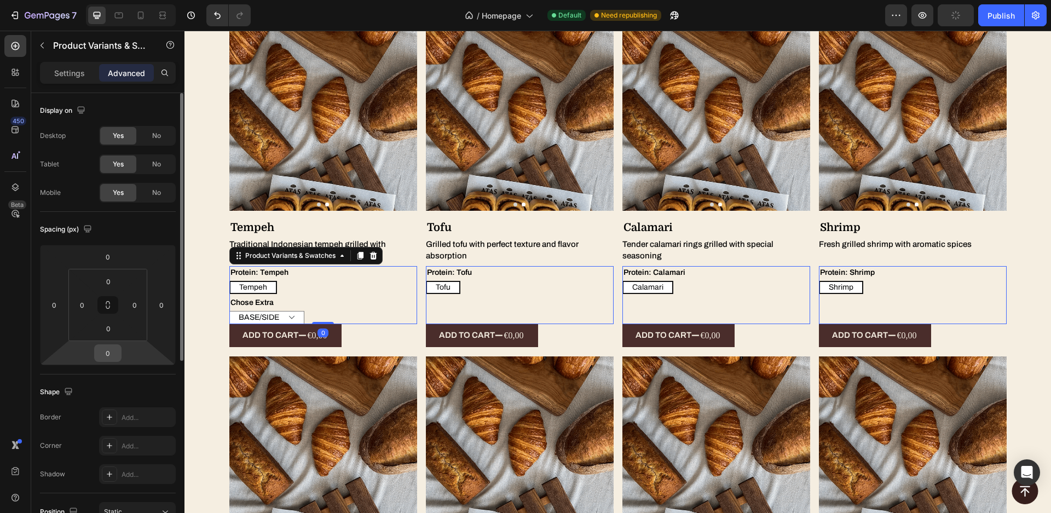
radio input "true"
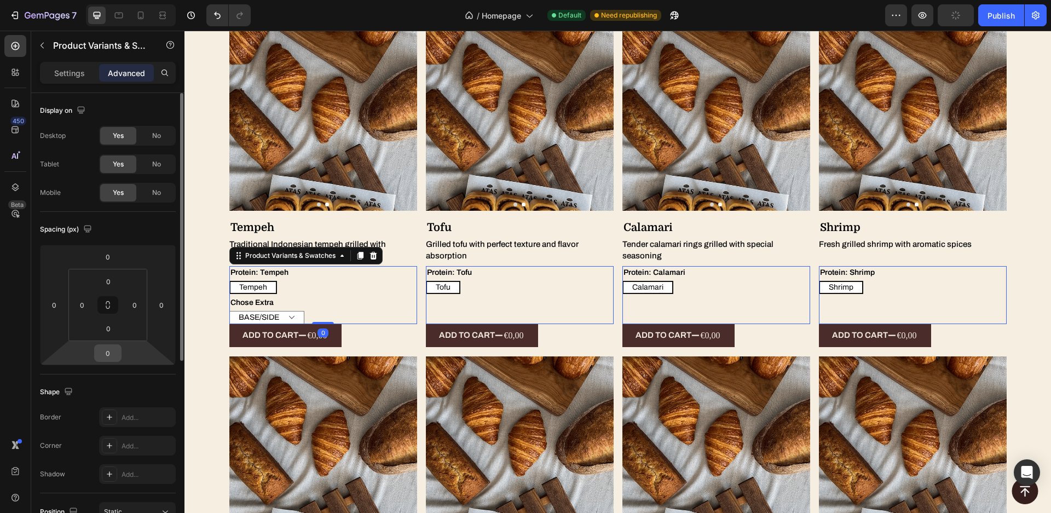
radio input "true"
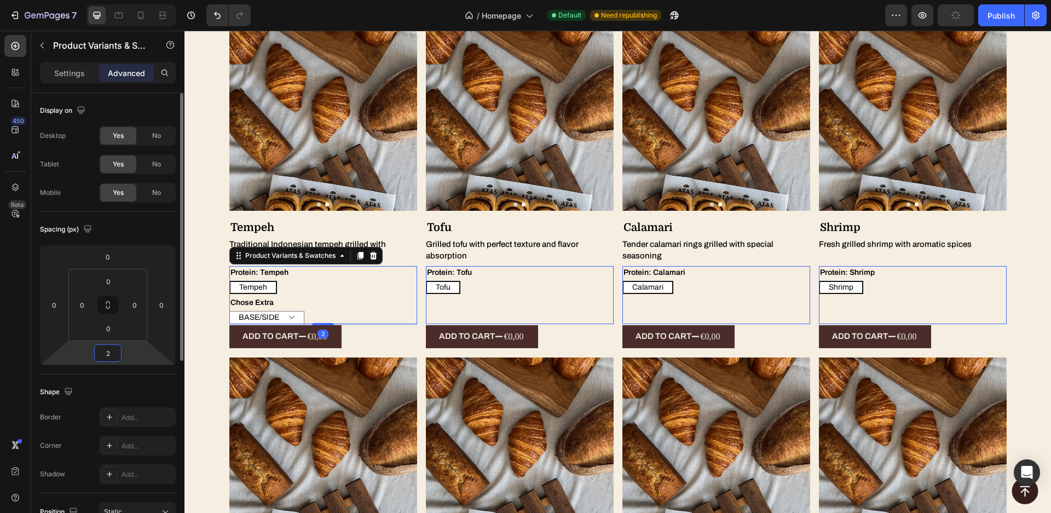
click at [114, 358] on input "2" at bounding box center [108, 353] width 22 height 16
type input "12"
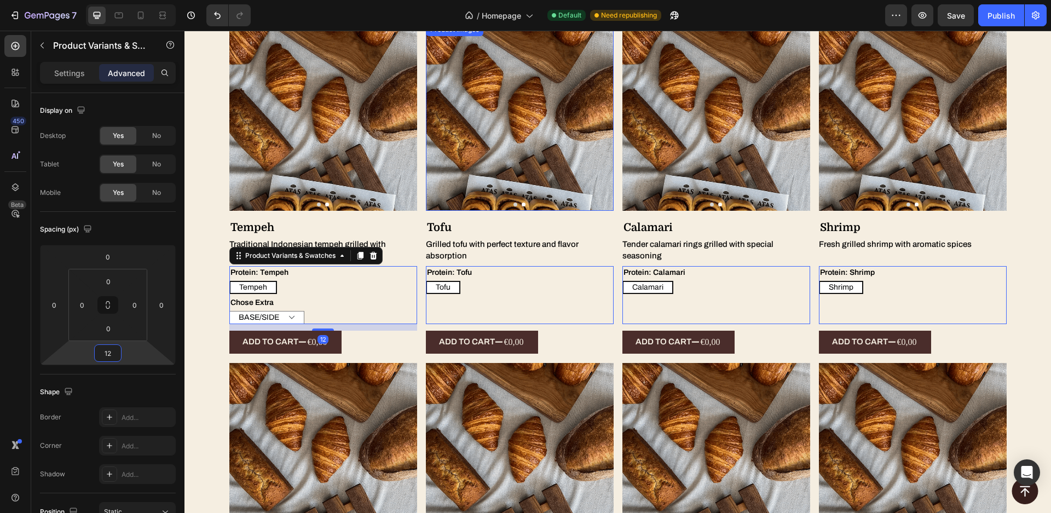
click at [417, 169] on img at bounding box center [323, 117] width 188 height 188
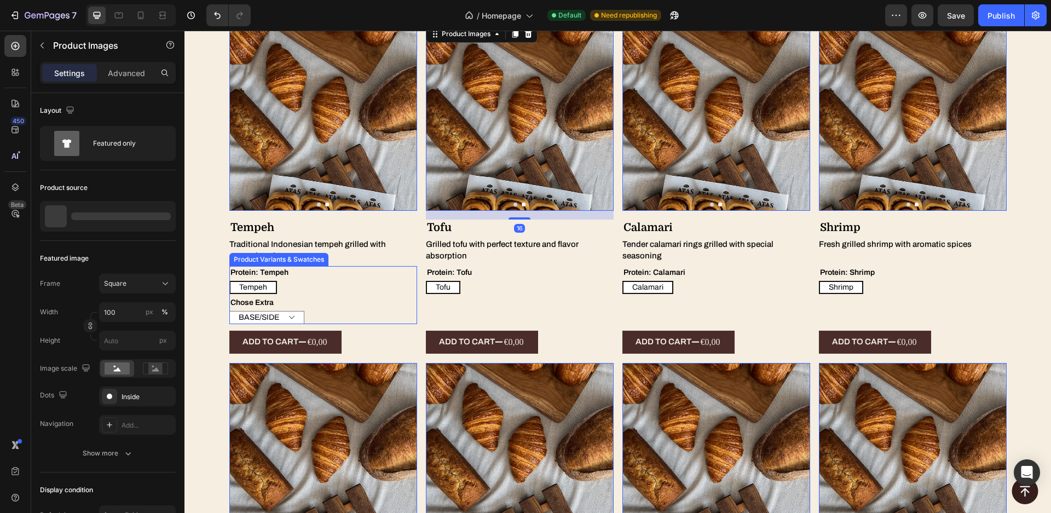
click at [327, 312] on div "BASE/SIDE SAUCE SAMBAL" at bounding box center [323, 317] width 188 height 13
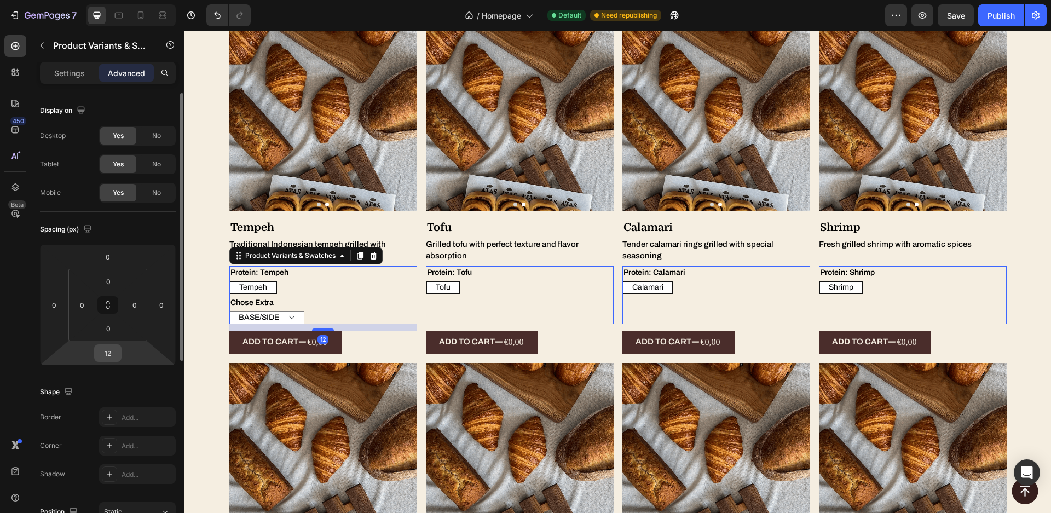
click at [112, 354] on input "12" at bounding box center [108, 353] width 22 height 16
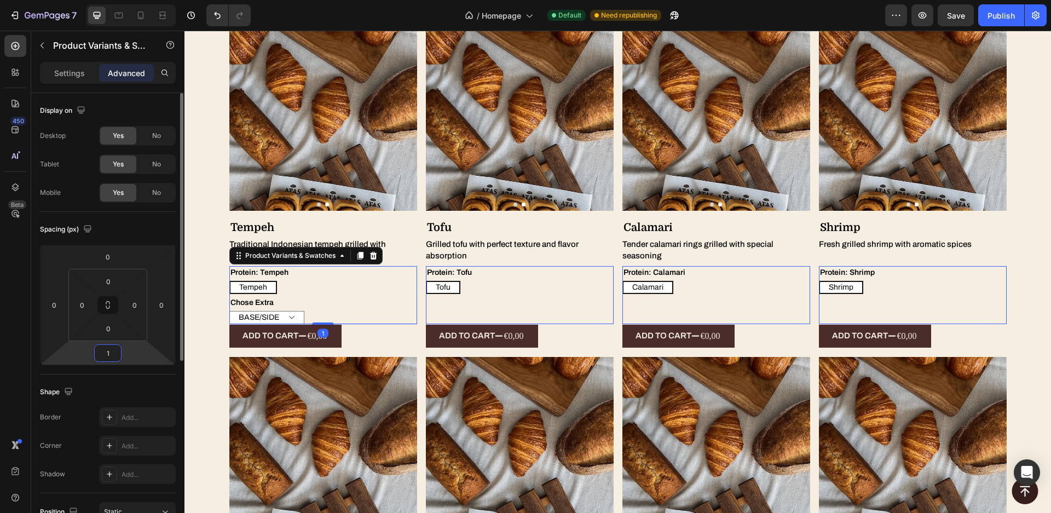
type input "16"
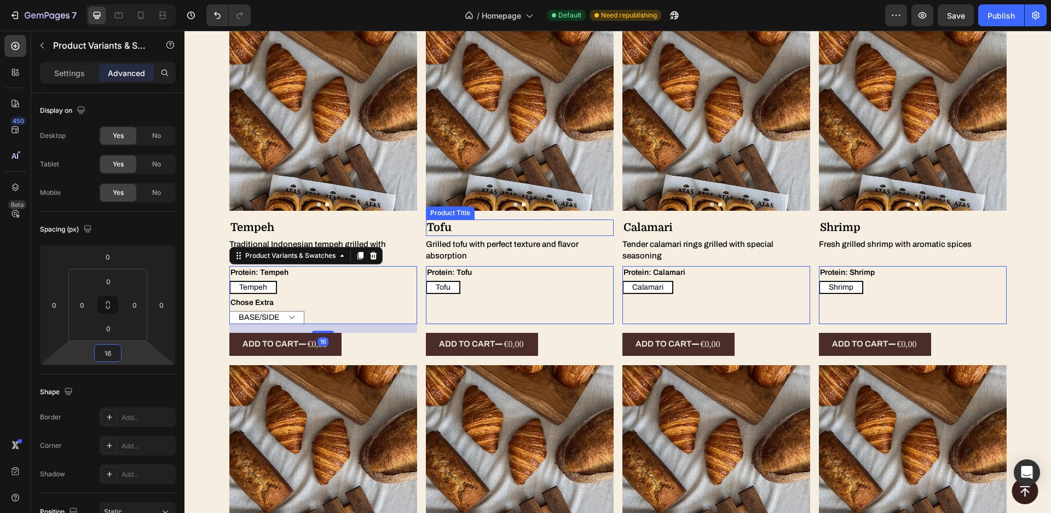
click at [277, 214] on div "Product Title" at bounding box center [254, 213] width 44 height 10
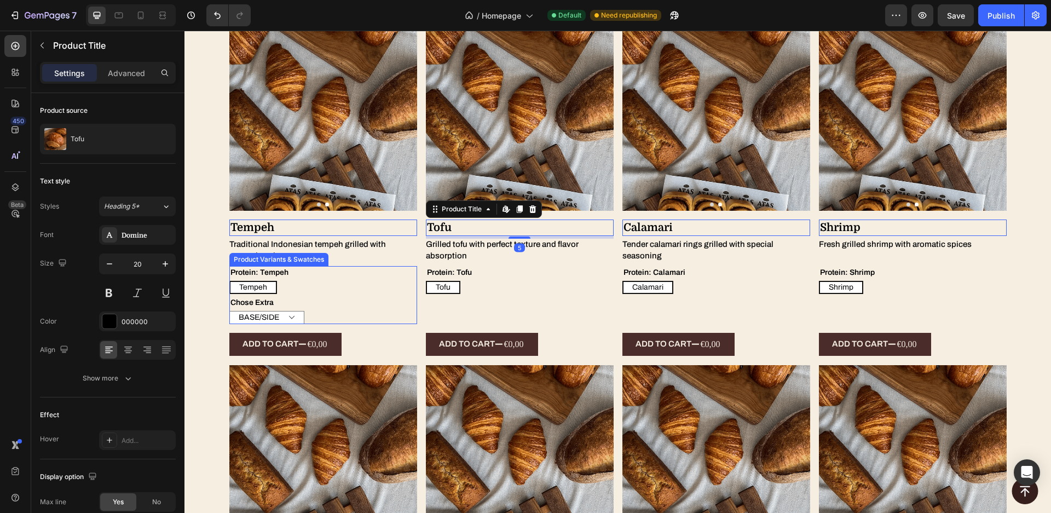
click at [301, 286] on div "Tempeh Tempeh Tempeh" at bounding box center [323, 287] width 188 height 13
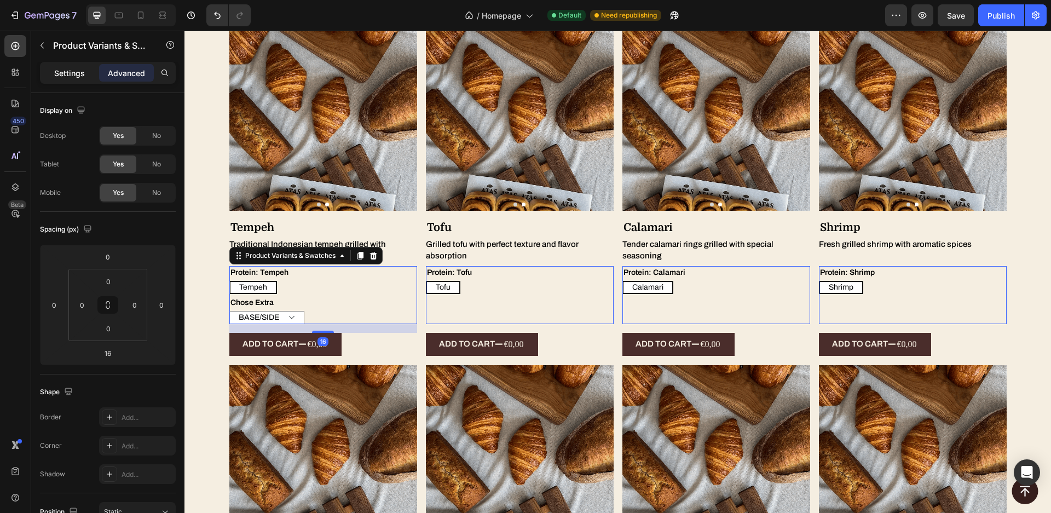
click at [81, 75] on p "Settings" at bounding box center [69, 72] width 31 height 11
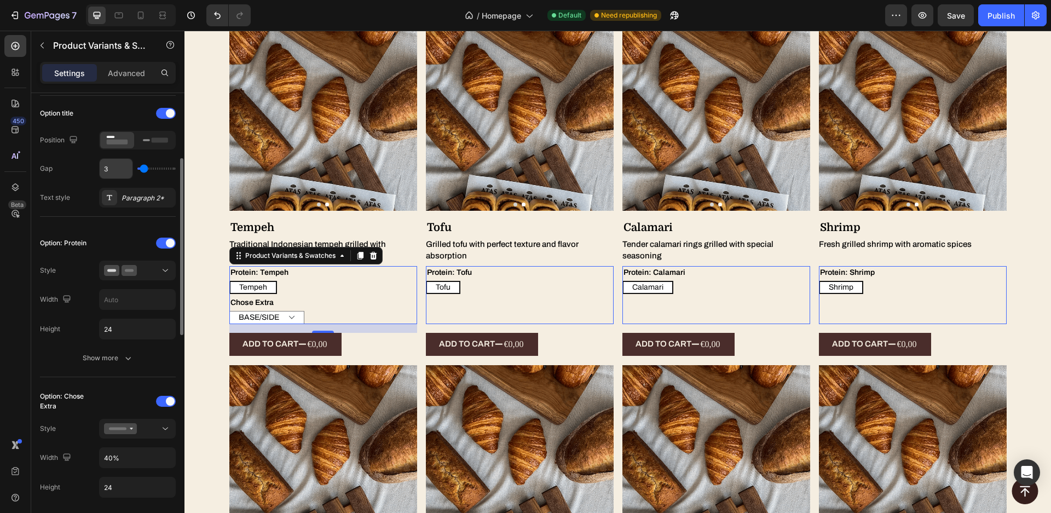
scroll to position [175, 0]
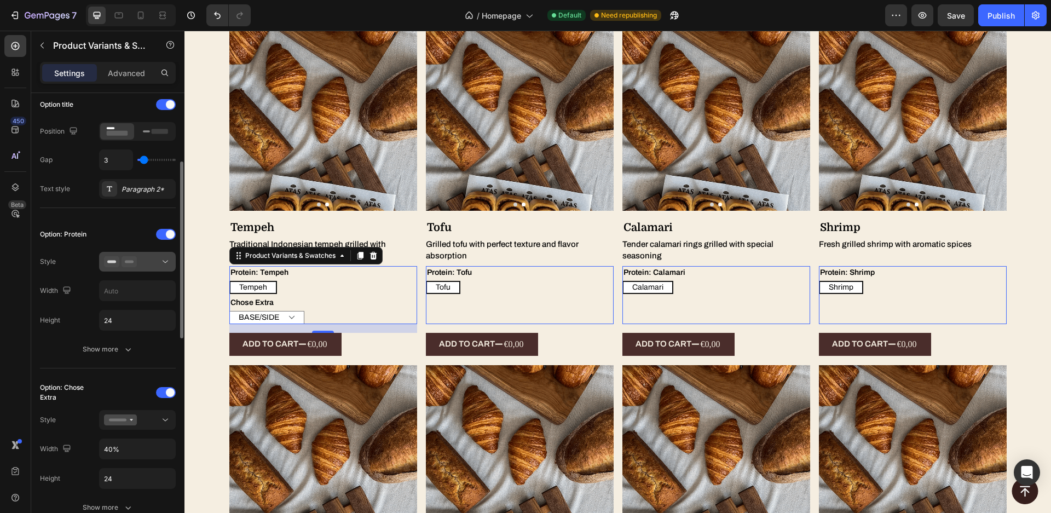
click at [138, 267] on div at bounding box center [137, 261] width 67 height 11
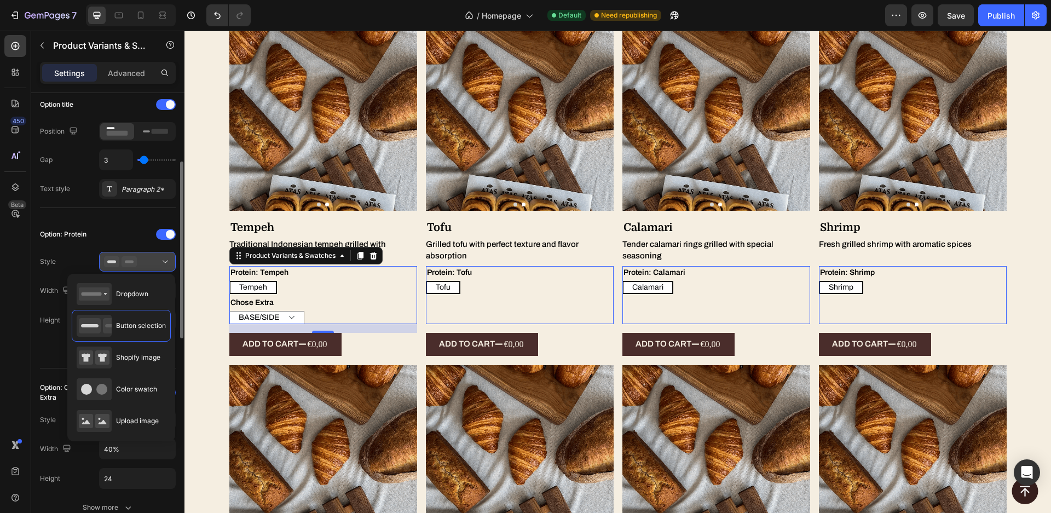
click at [143, 263] on div at bounding box center [137, 261] width 67 height 11
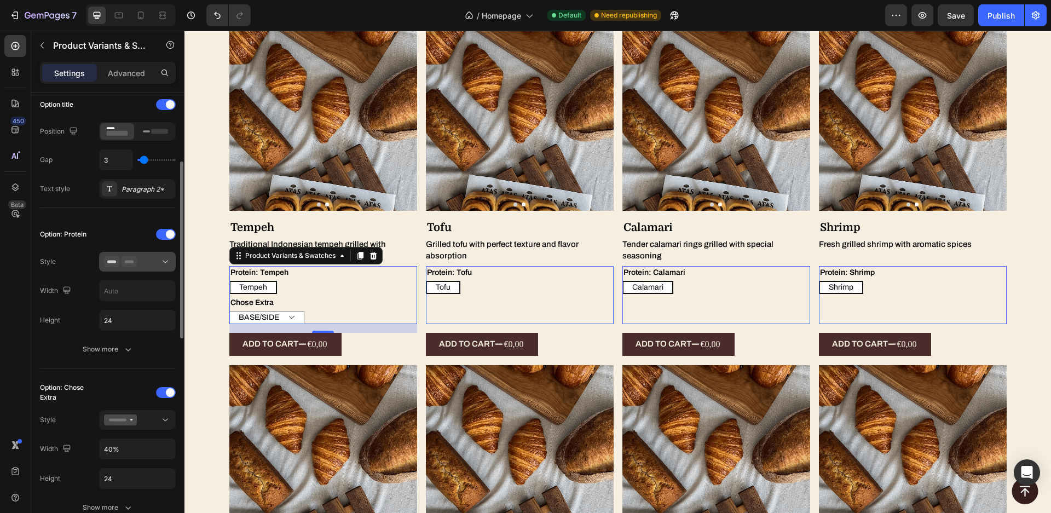
click at [143, 263] on div at bounding box center [137, 261] width 67 height 11
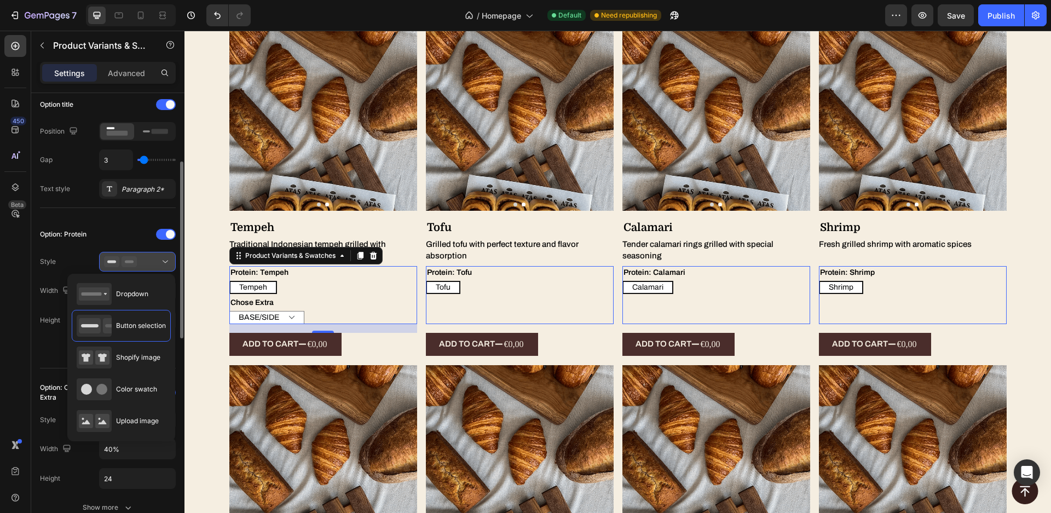
click at [143, 263] on div at bounding box center [137, 261] width 67 height 11
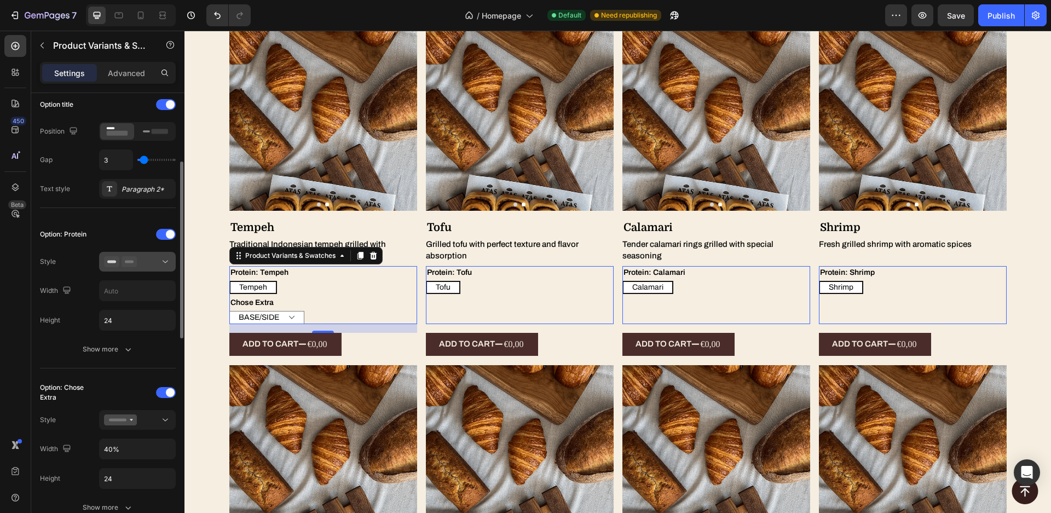
click at [143, 263] on div at bounding box center [137, 261] width 67 height 11
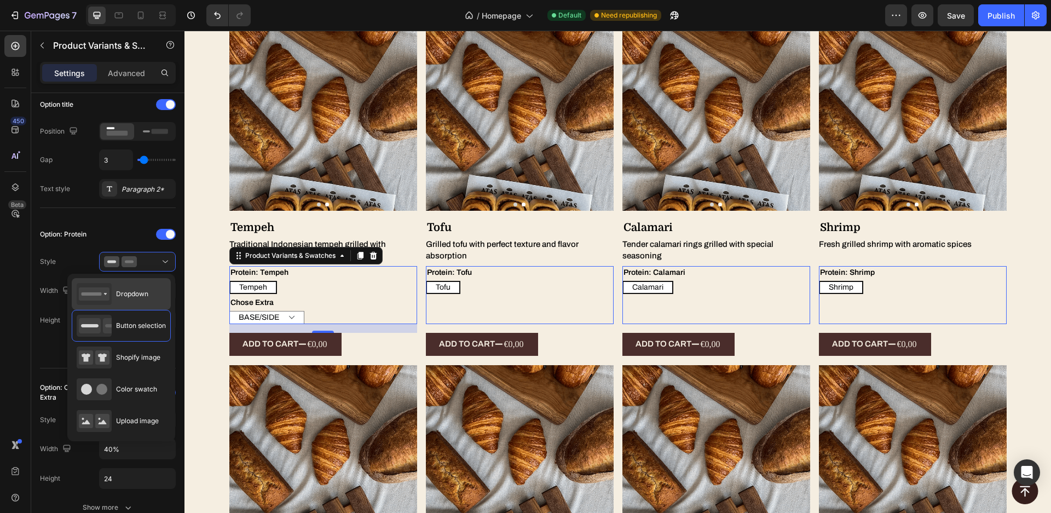
click at [135, 290] on span "Dropdown" at bounding box center [132, 294] width 32 height 10
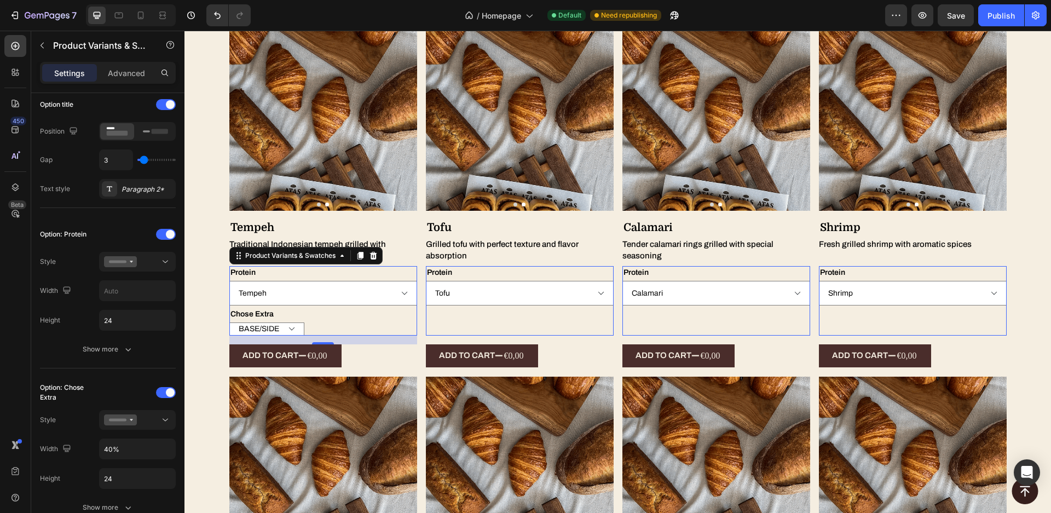
type input "100%"
click at [119, 320] on input "45" at bounding box center [138, 320] width 76 height 20
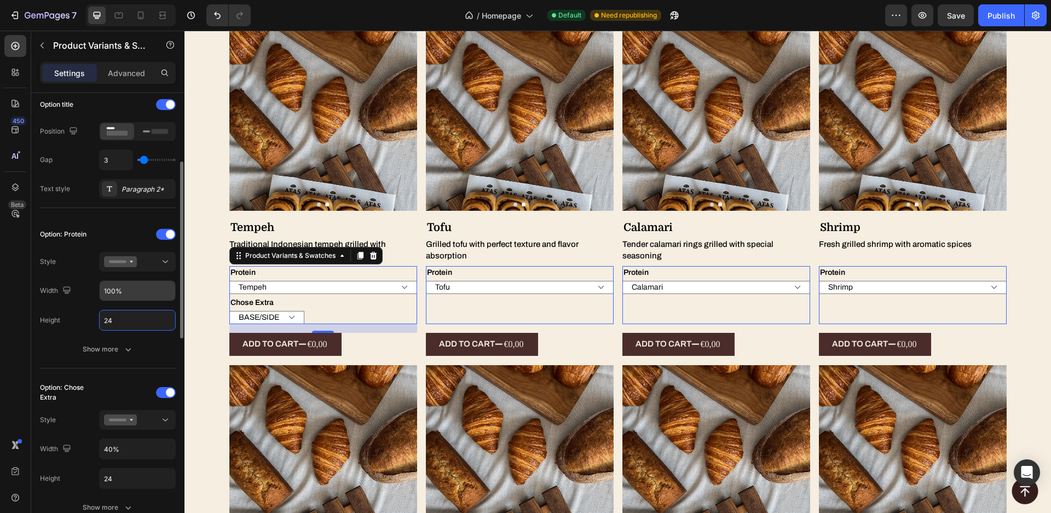
type input "24"
click at [128, 293] on input "100%" at bounding box center [138, 291] width 76 height 20
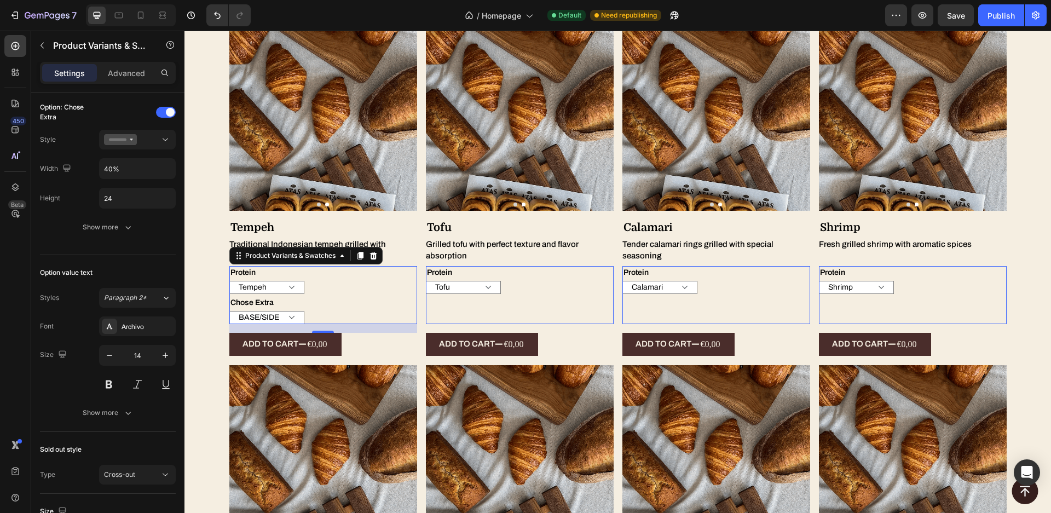
scroll to position [699, 0]
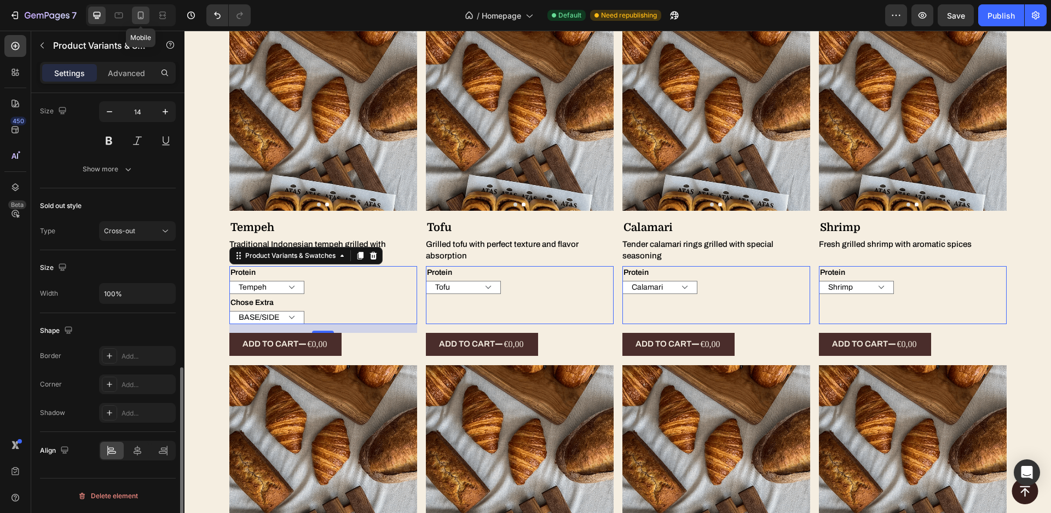
type input "40%"
click at [137, 14] on icon at bounding box center [140, 15] width 11 height 11
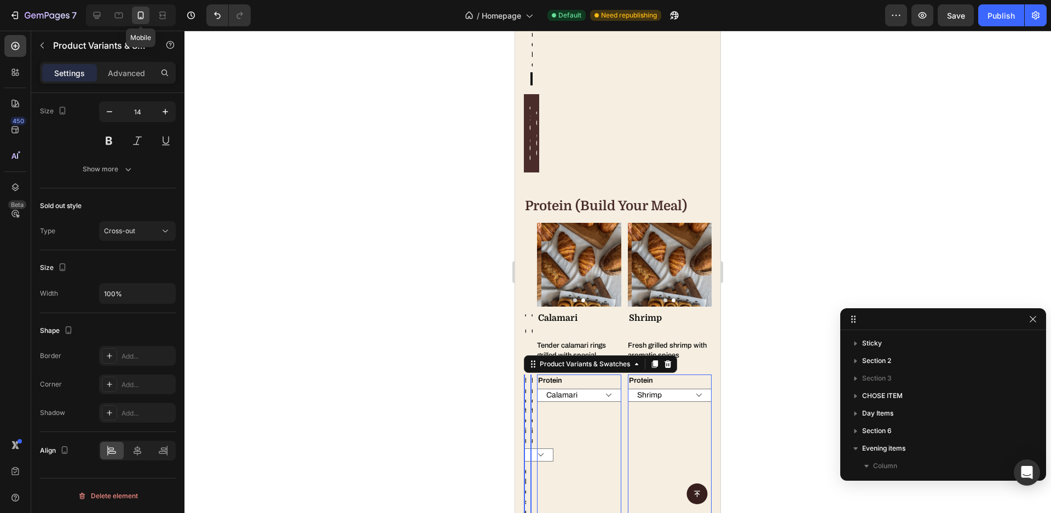
type input "8"
type input "100%"
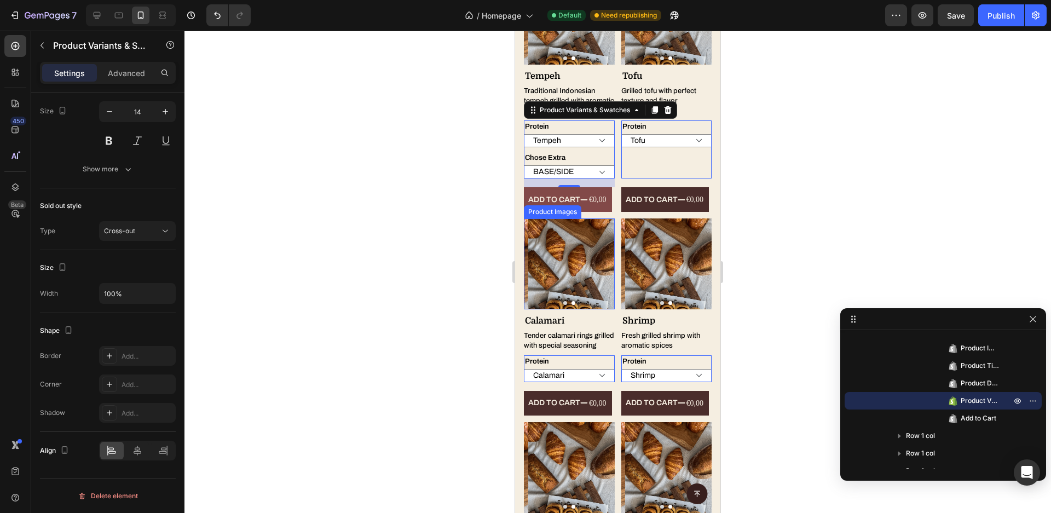
scroll to position [2375, 0]
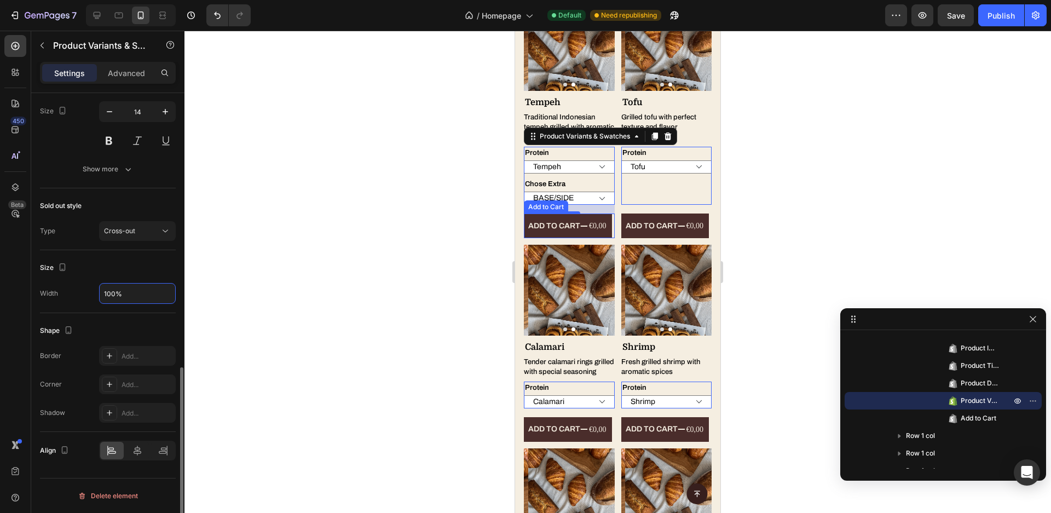
click at [130, 293] on input "100%" at bounding box center [138, 294] width 76 height 20
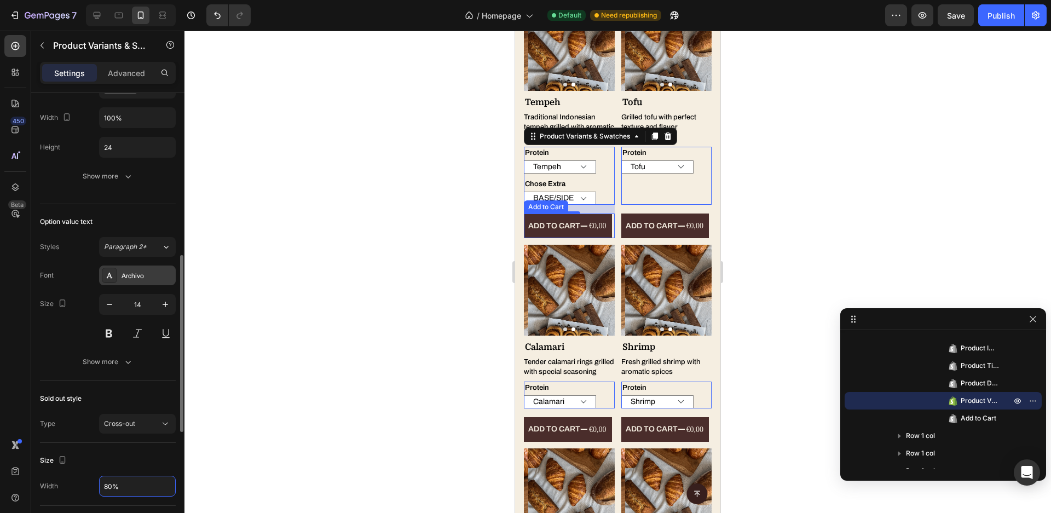
scroll to position [340, 0]
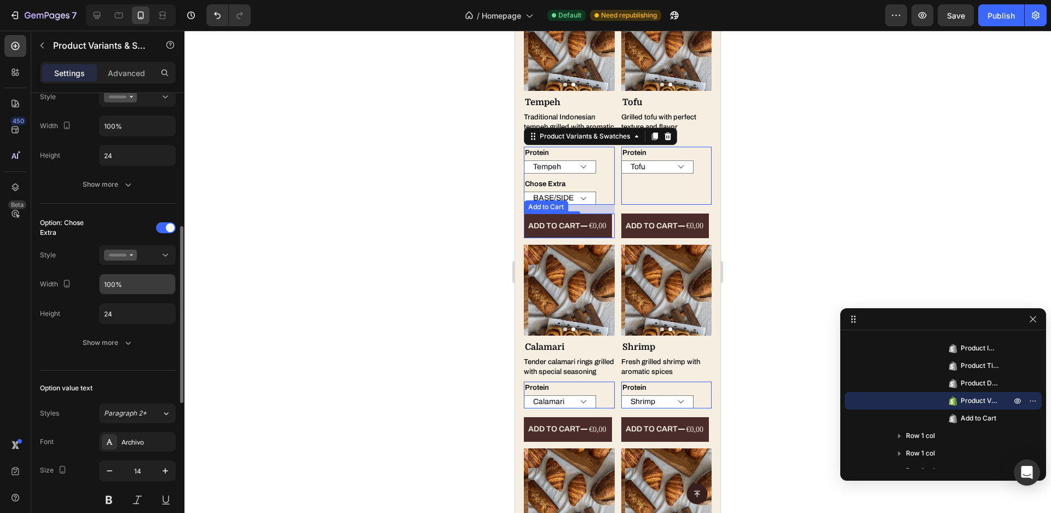
type input "80%"
click at [130, 136] on input "100%" at bounding box center [138, 126] width 76 height 20
paste input "80%"
type input "80%"
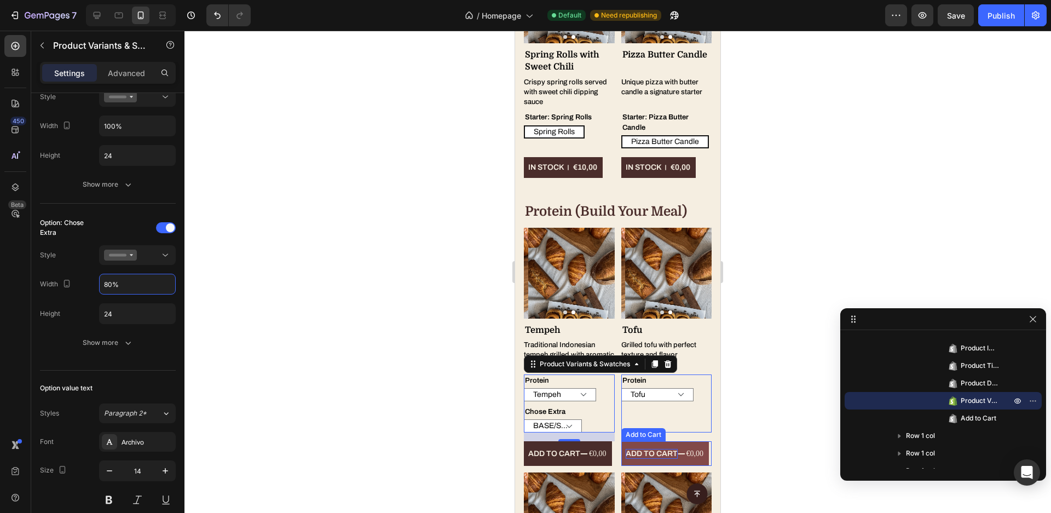
scroll to position [2051, 0]
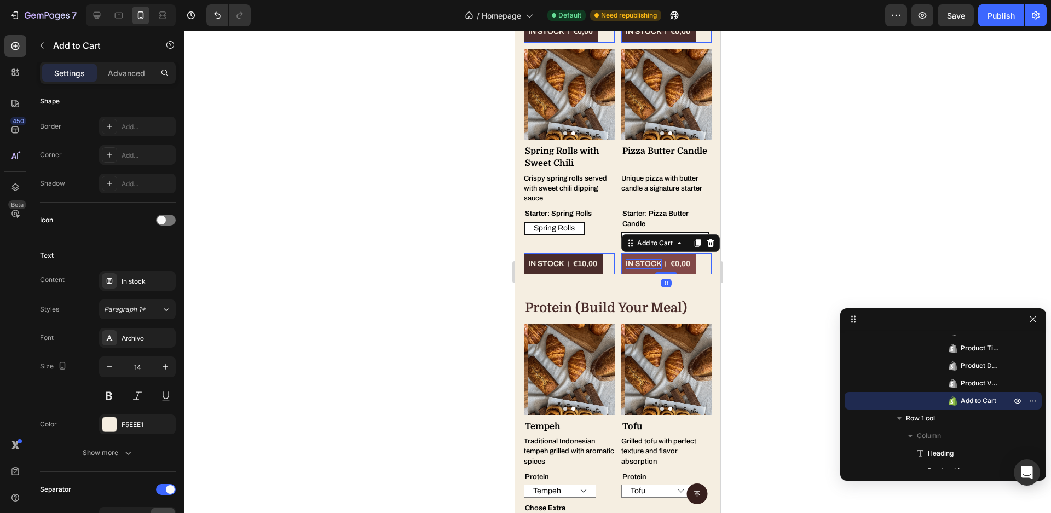
scroll to position [0, 0]
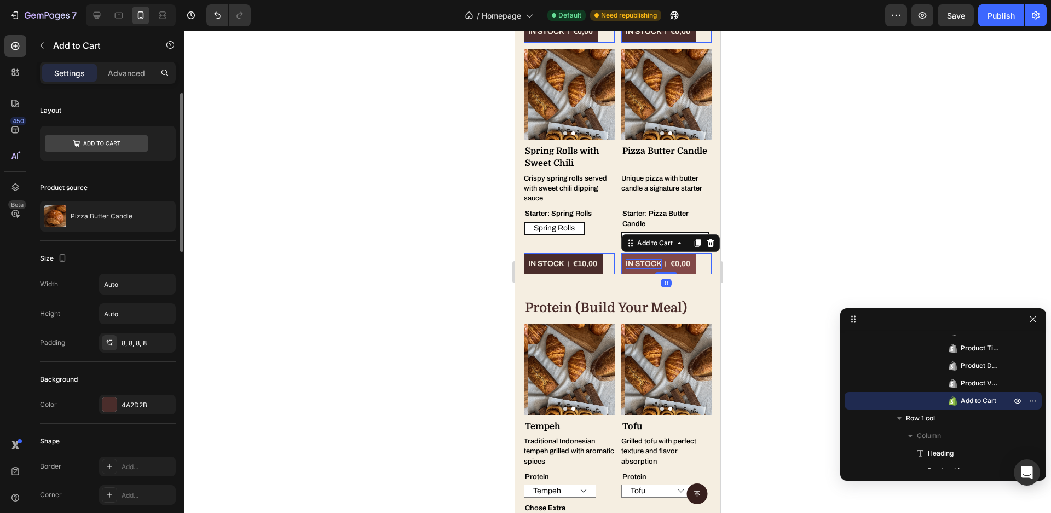
click at [634, 259] on p "In stock" at bounding box center [644, 264] width 36 height 10
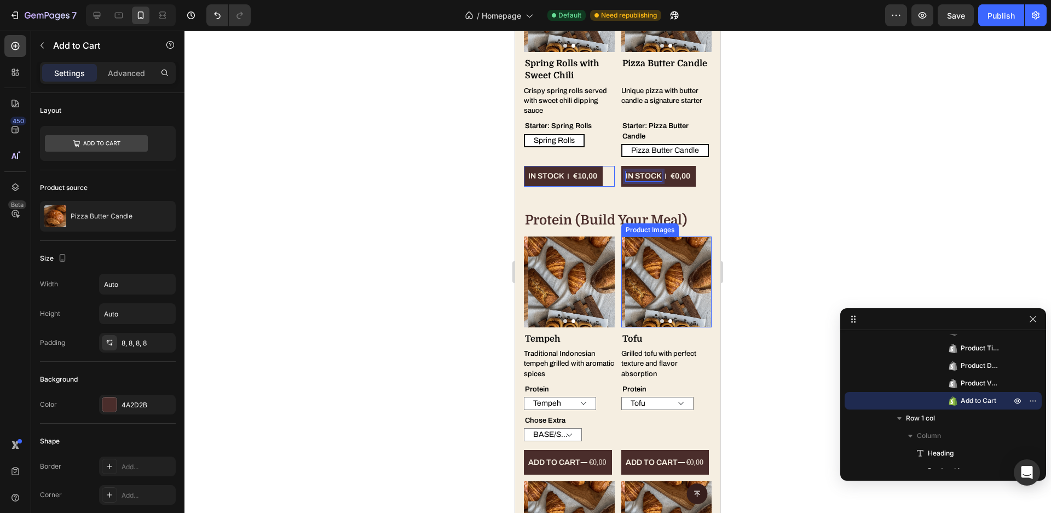
scroll to position [2226, 0]
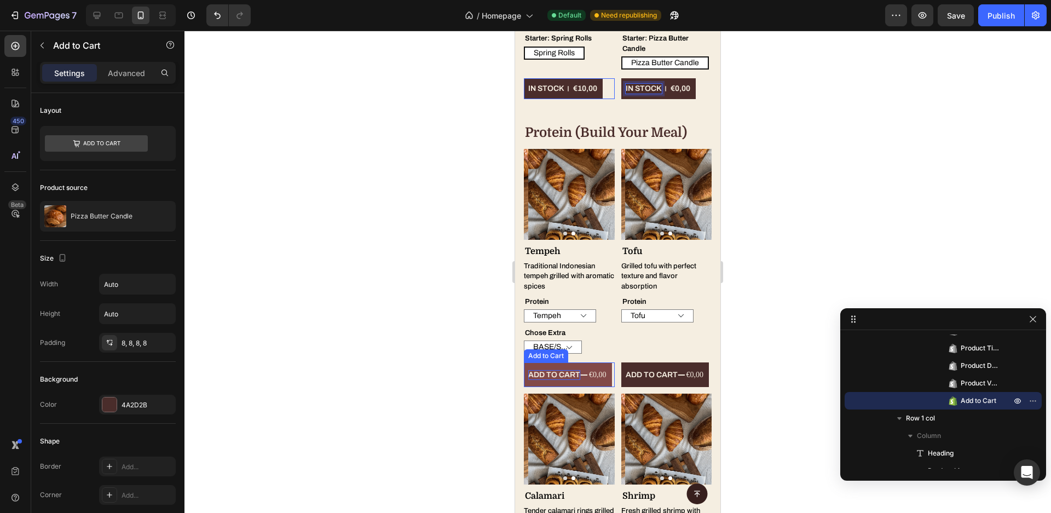
click at [559, 370] on div "Add to cart" at bounding box center [554, 375] width 52 height 10
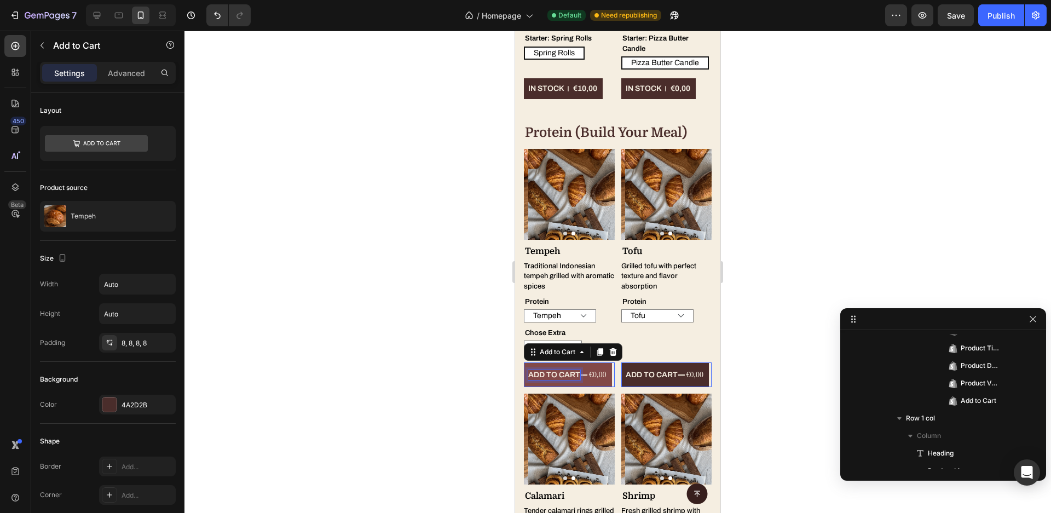
click at [559, 370] on div "Add to cart" at bounding box center [554, 375] width 52 height 10
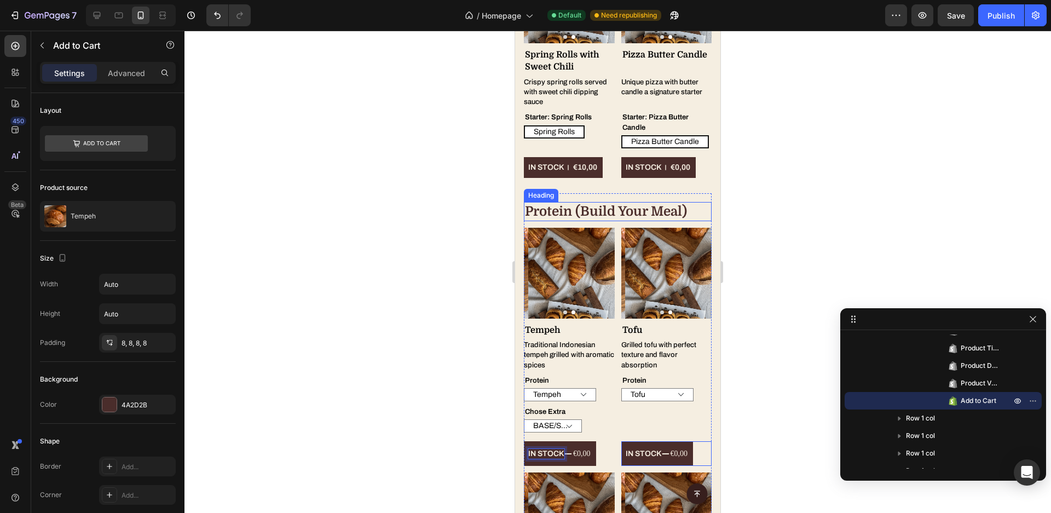
scroll to position [2138, 0]
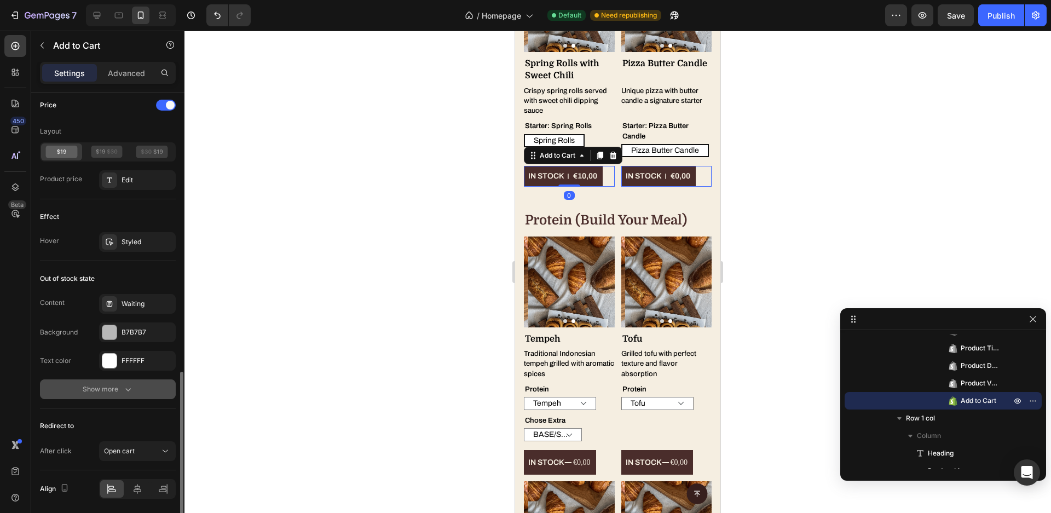
scroll to position [827, 0]
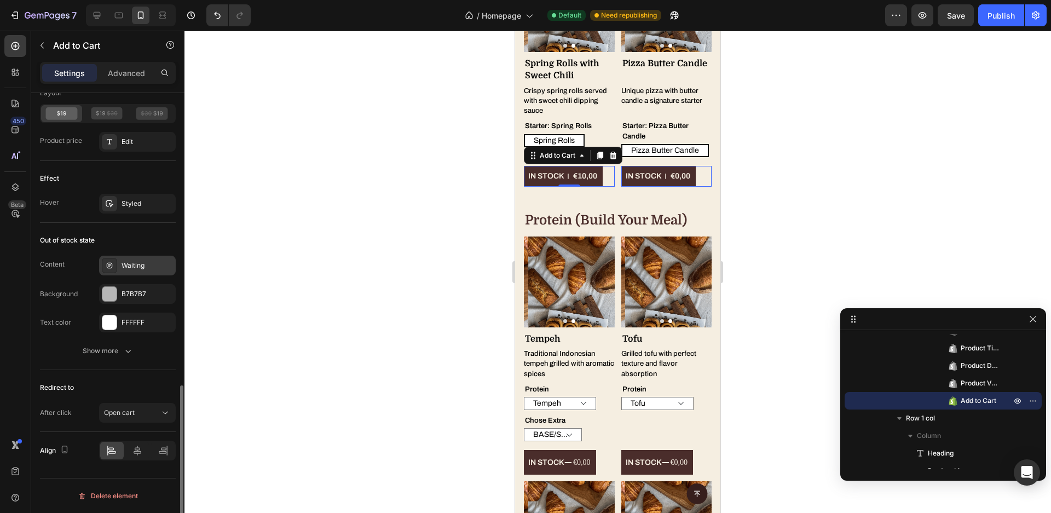
click at [132, 270] on div "Waiting" at bounding box center [147, 266] width 51 height 10
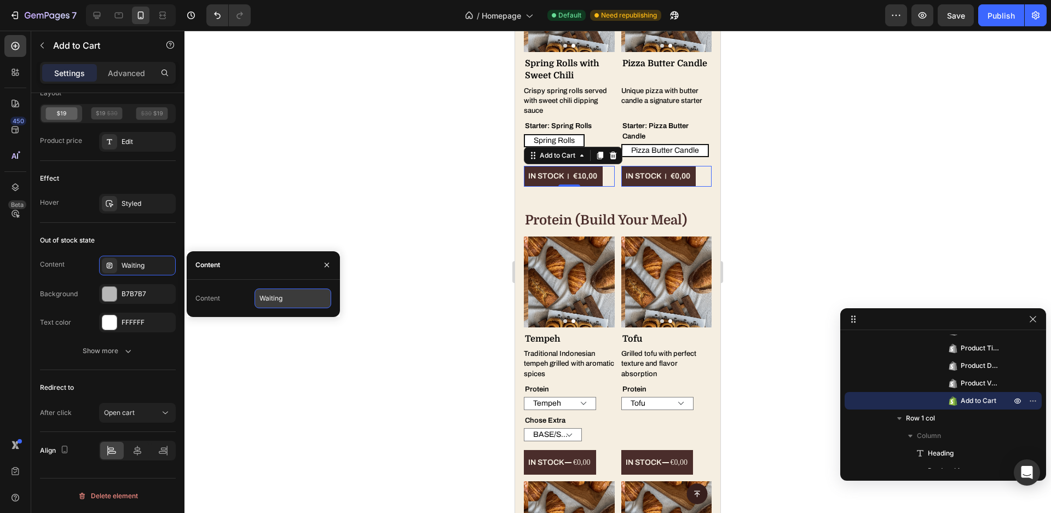
click at [269, 306] on input "Waiting" at bounding box center [293, 299] width 77 height 20
click at [575, 454] on div "€0,00" at bounding box center [582, 462] width 20 height 16
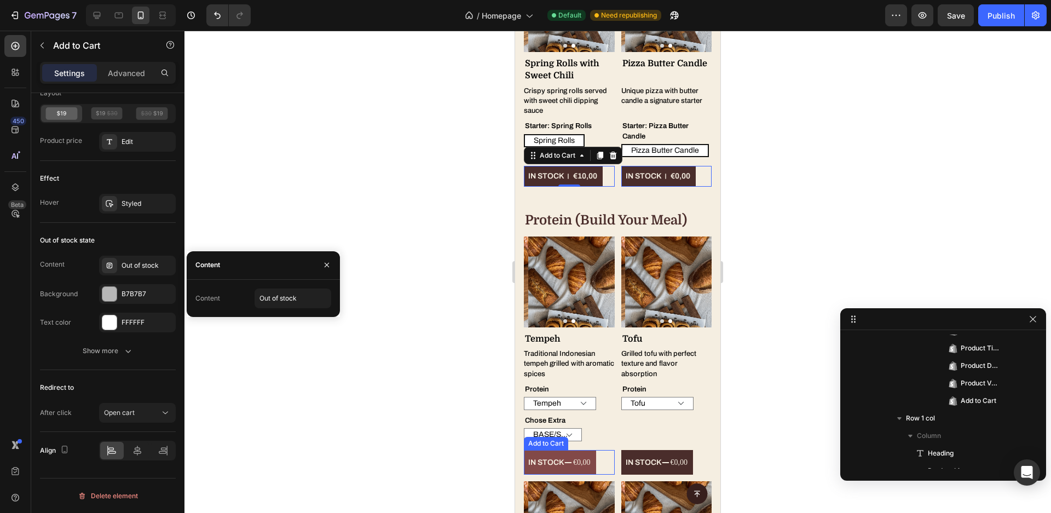
scroll to position [486, 0]
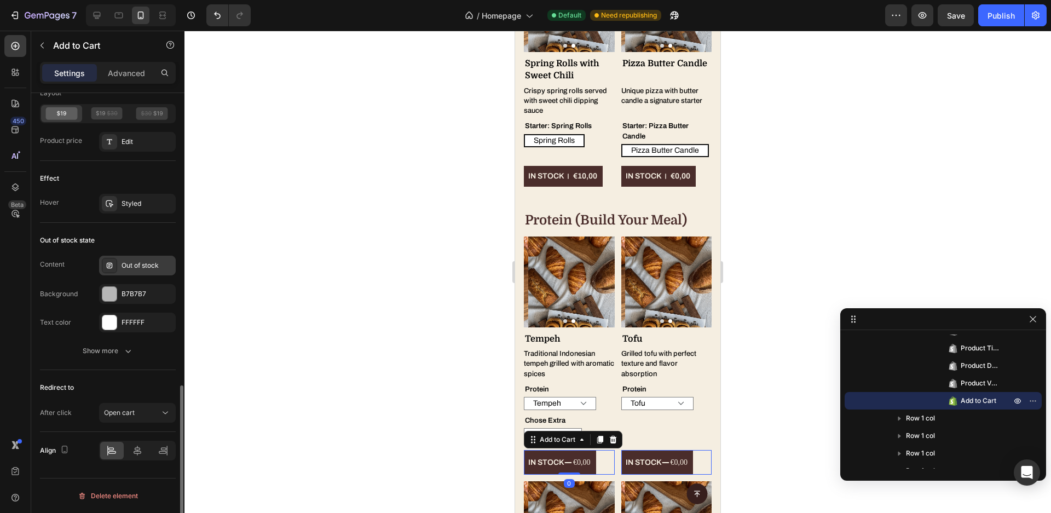
click at [131, 268] on div "Out of stock" at bounding box center [147, 266] width 51 height 10
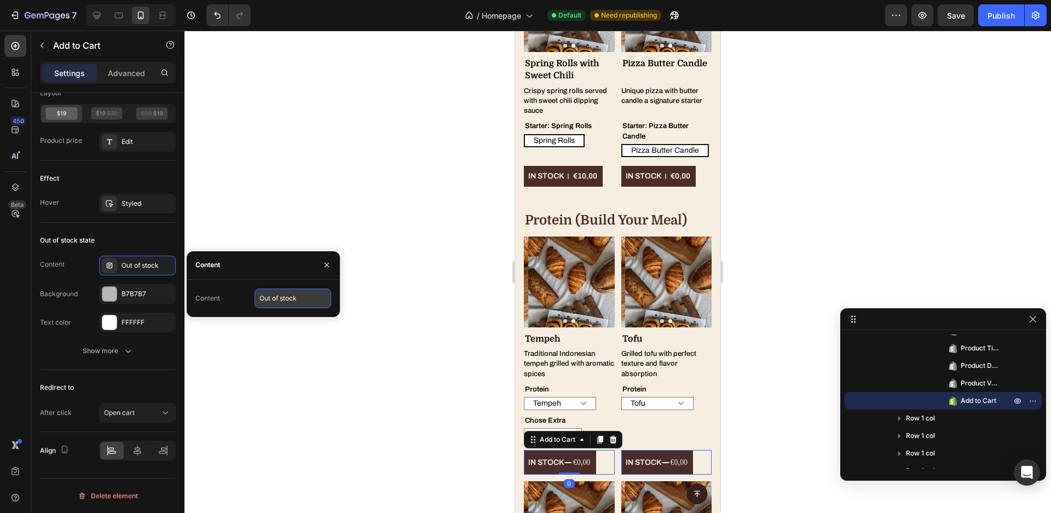
click at [282, 306] on input "Out of stock" at bounding box center [293, 299] width 77 height 20
paste input "Waiting"
type input "Waiting"
click at [670, 211] on h2 "protein (build your meal)" at bounding box center [618, 220] width 188 height 19
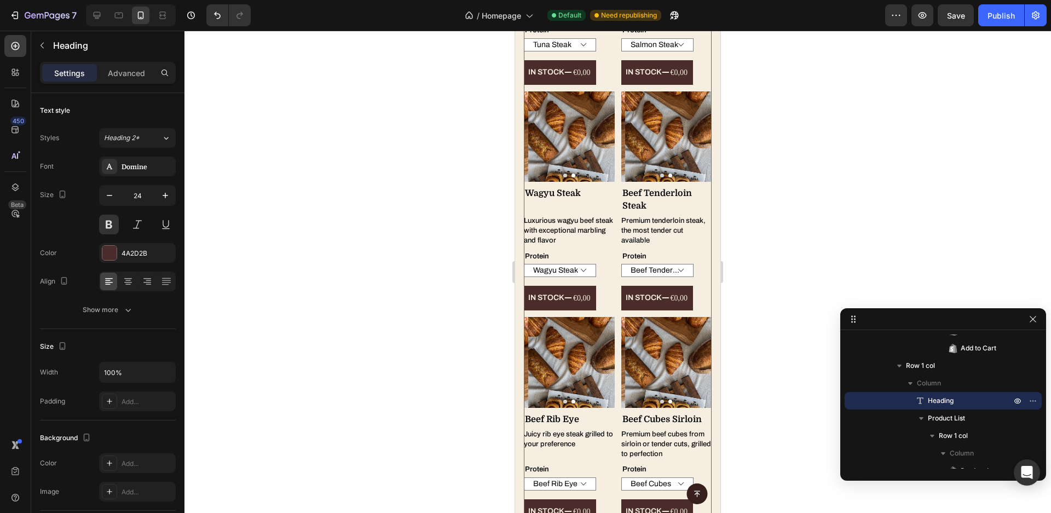
scroll to position [3259, 0]
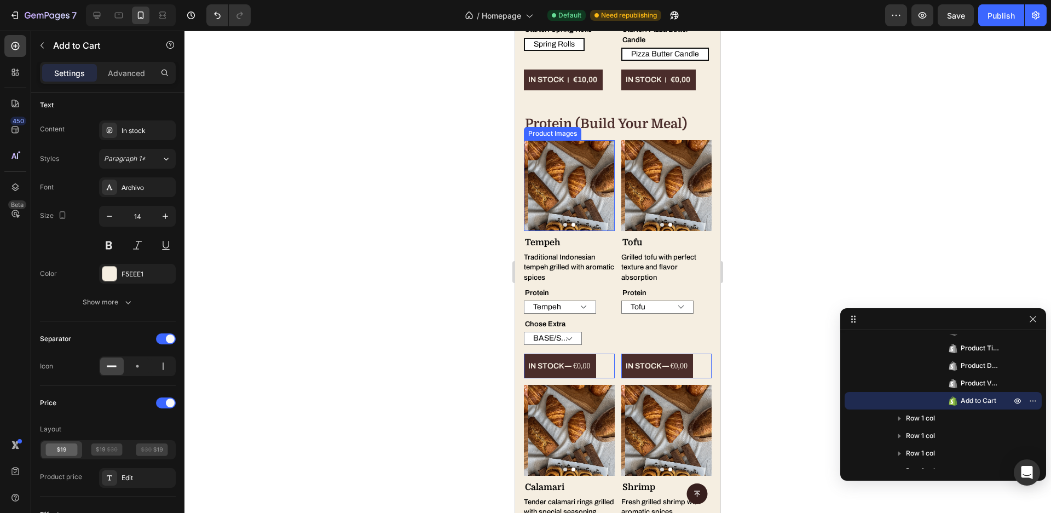
scroll to position [2322, 0]
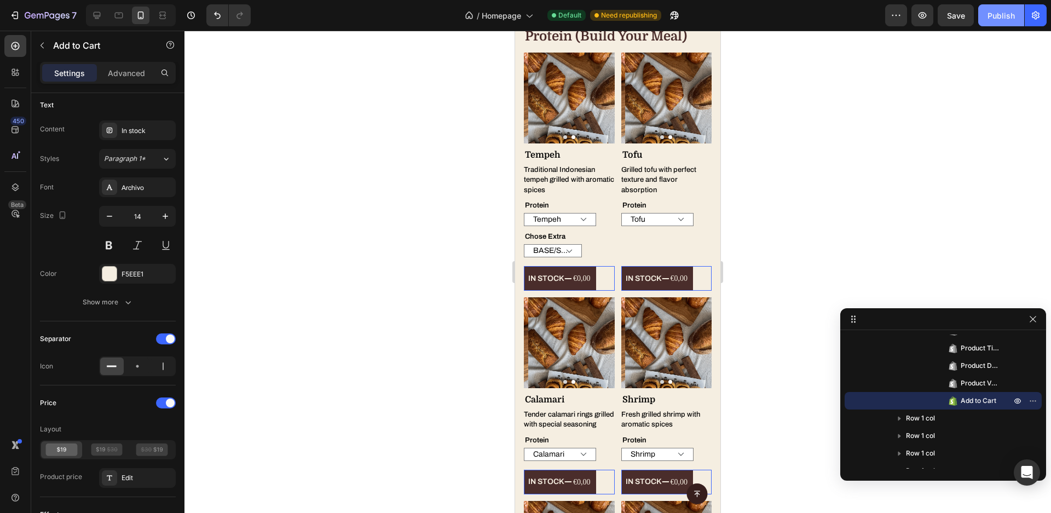
click at [999, 21] on button "Publish" at bounding box center [1001, 15] width 46 height 22
click at [97, 15] on icon at bounding box center [97, 15] width 7 height 7
type input "15"
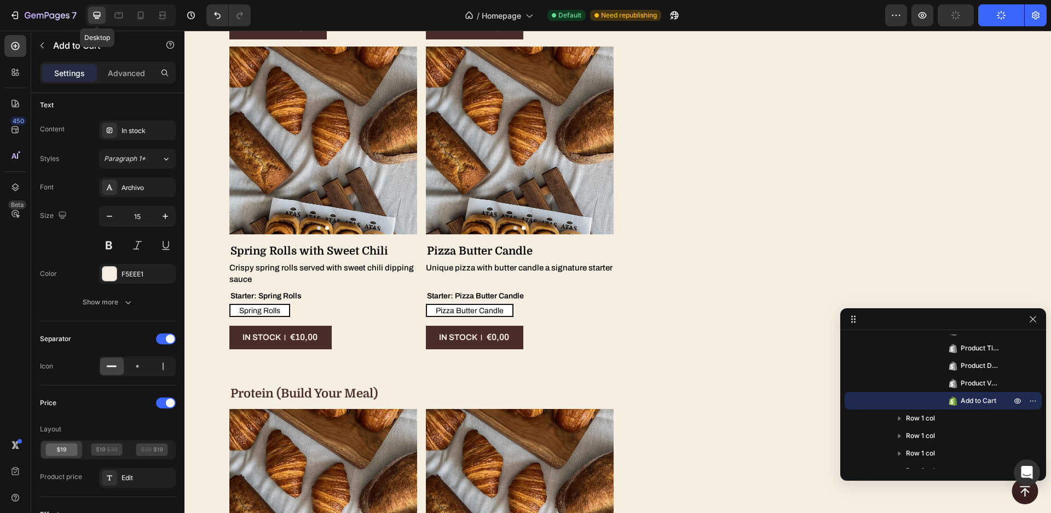
scroll to position [2971, 0]
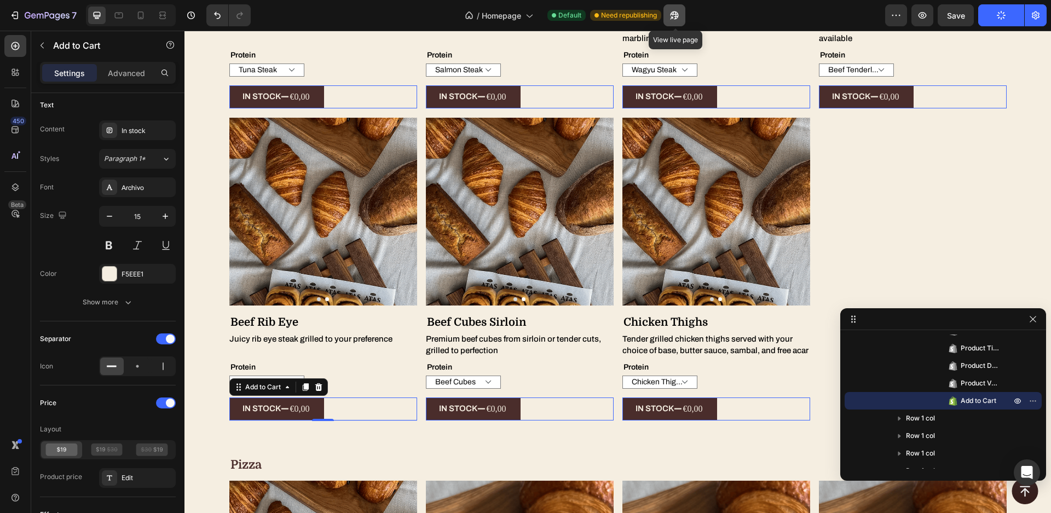
click at [676, 18] on icon "button" at bounding box center [674, 15] width 11 height 11
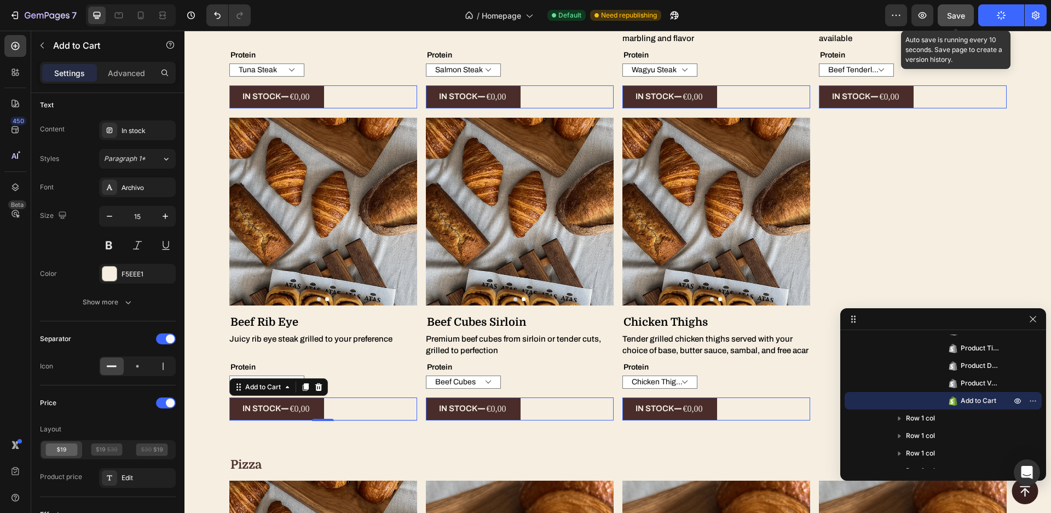
click at [959, 21] on button "Save" at bounding box center [956, 15] width 36 height 22
